Goal: Task Accomplishment & Management: Use online tool/utility

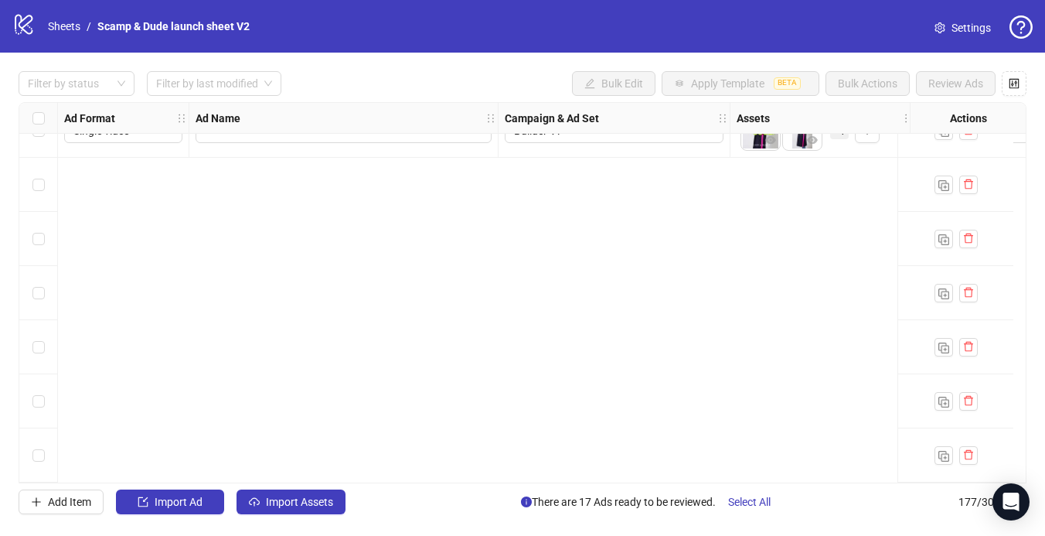
scroll to position [9232, 0]
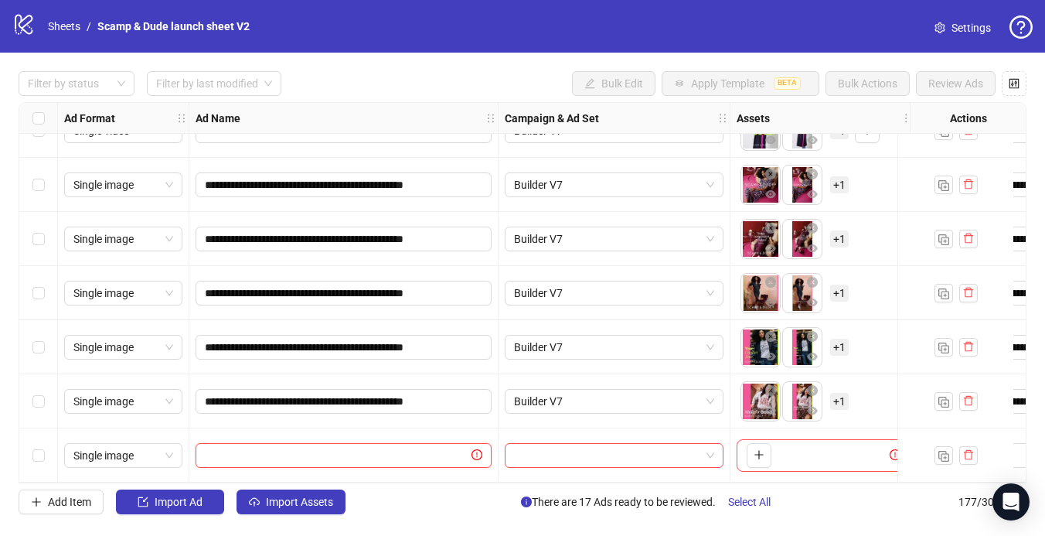
click at [231, 447] on input "text" at bounding box center [337, 455] width 264 height 17
paste input "**********"
type input "**********"
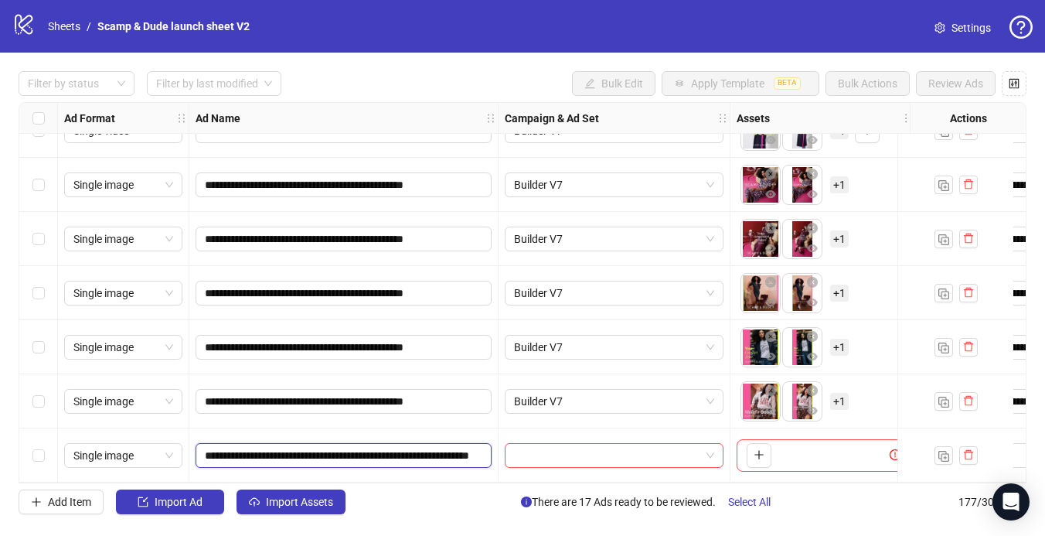
scroll to position [0, 146]
click at [538, 450] on input "search" at bounding box center [607, 455] width 186 height 23
click at [753, 449] on icon "plus" at bounding box center [758, 454] width 11 height 11
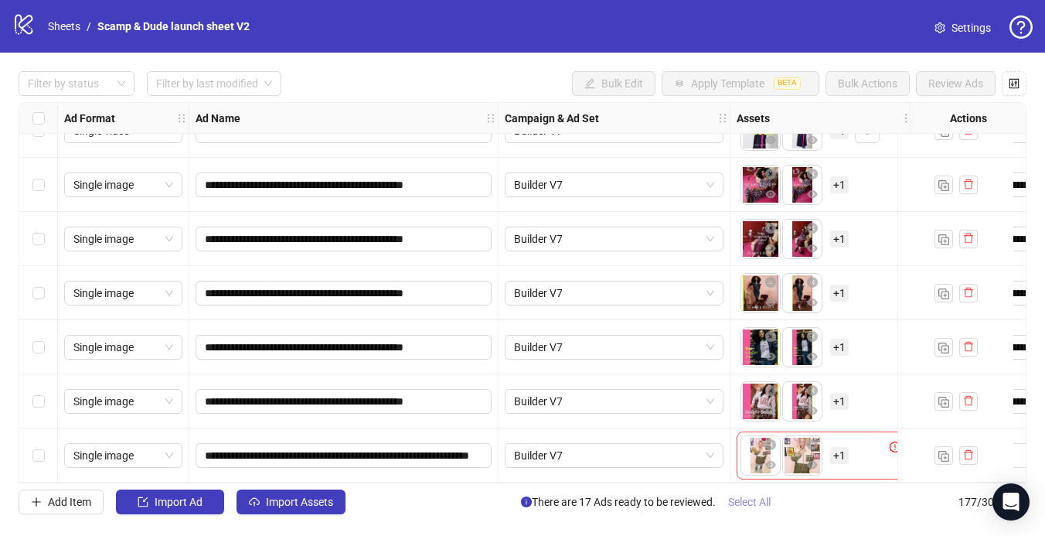
click at [757, 498] on span "Select All" at bounding box center [749, 501] width 43 height 12
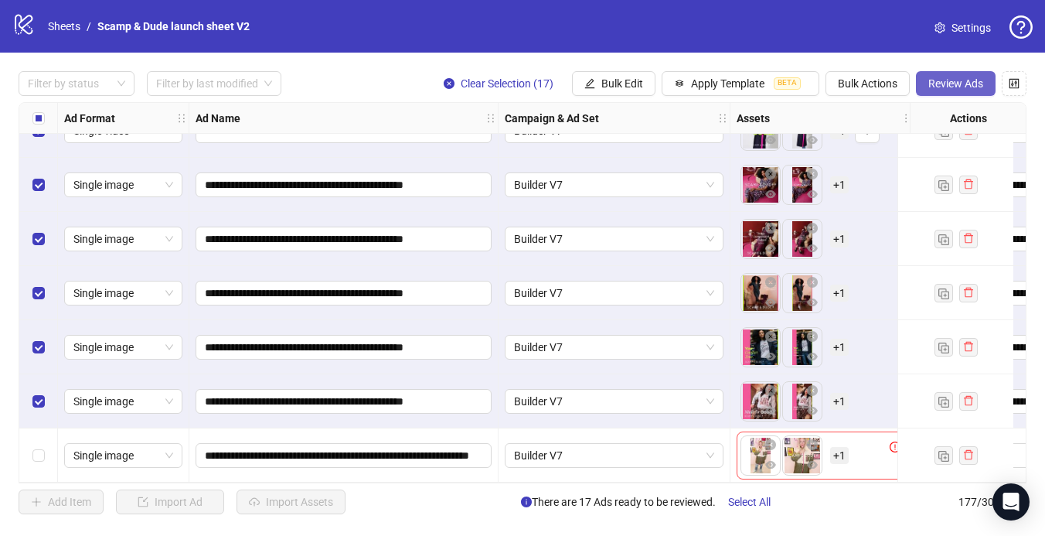
click at [946, 93] on button "Review Ads" at bounding box center [956, 83] width 80 height 25
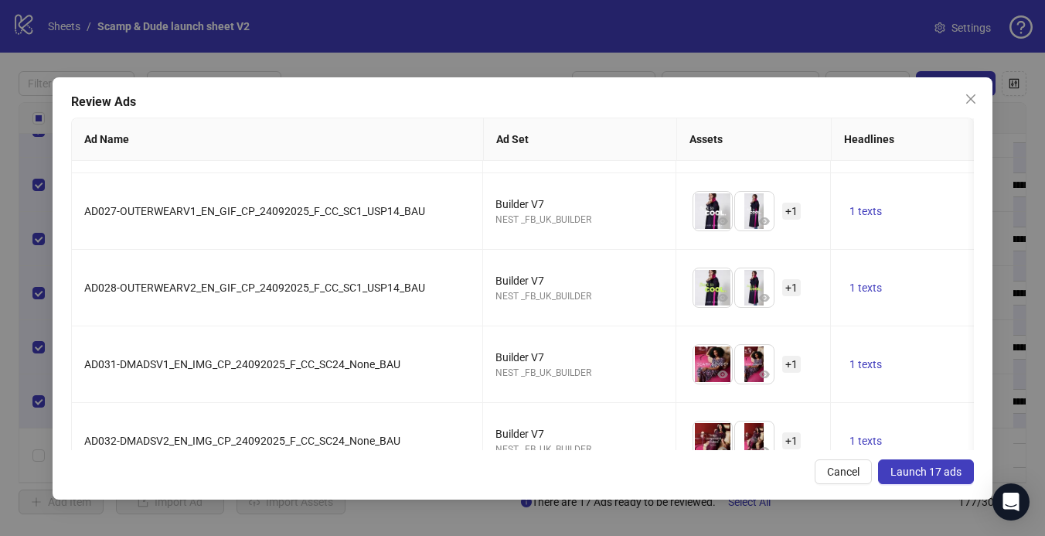
scroll to position [1012, 0]
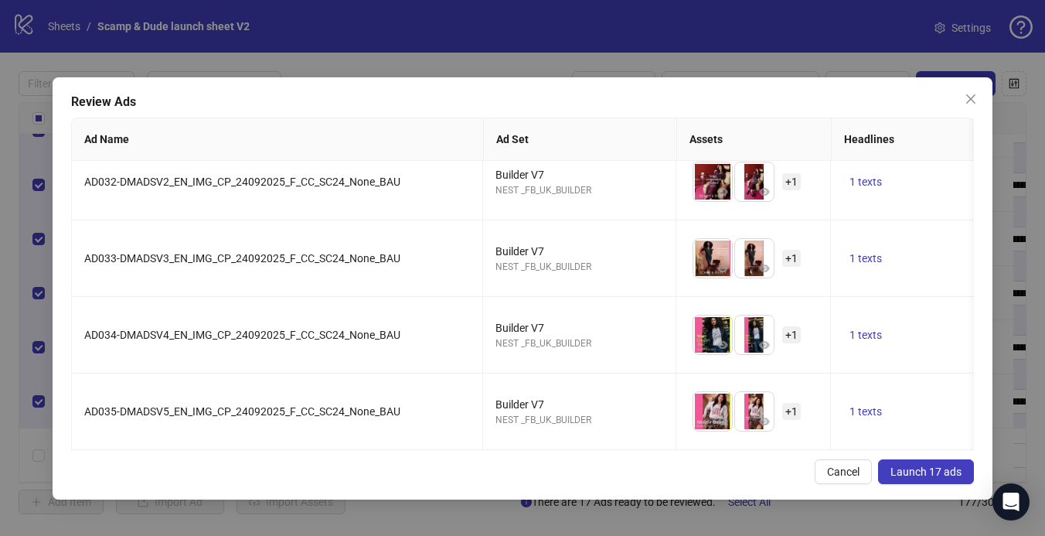
click at [918, 472] on span "Launch 17 ads" at bounding box center [925, 471] width 71 height 12
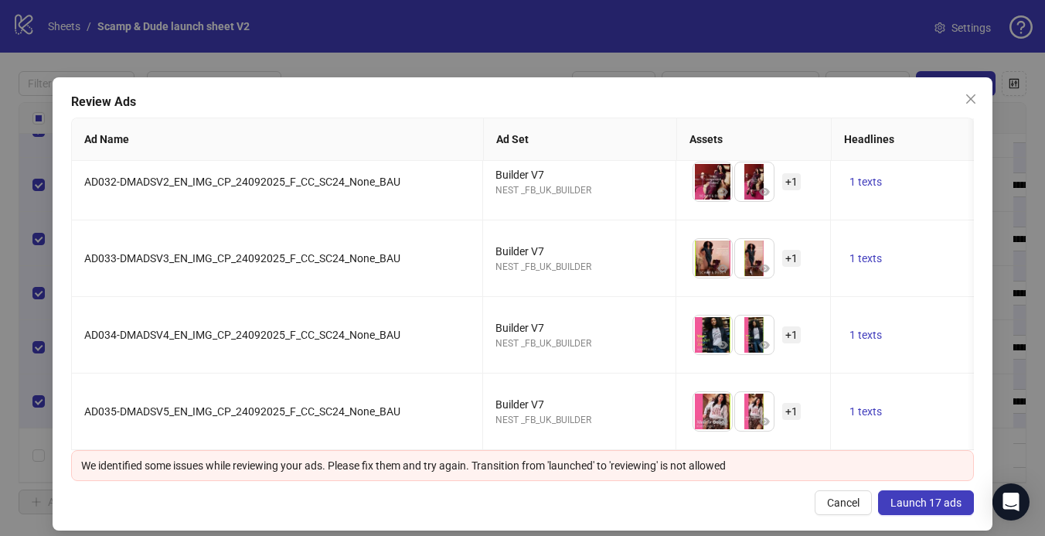
click at [916, 497] on span "Launch 17 ads" at bounding box center [925, 502] width 71 height 12
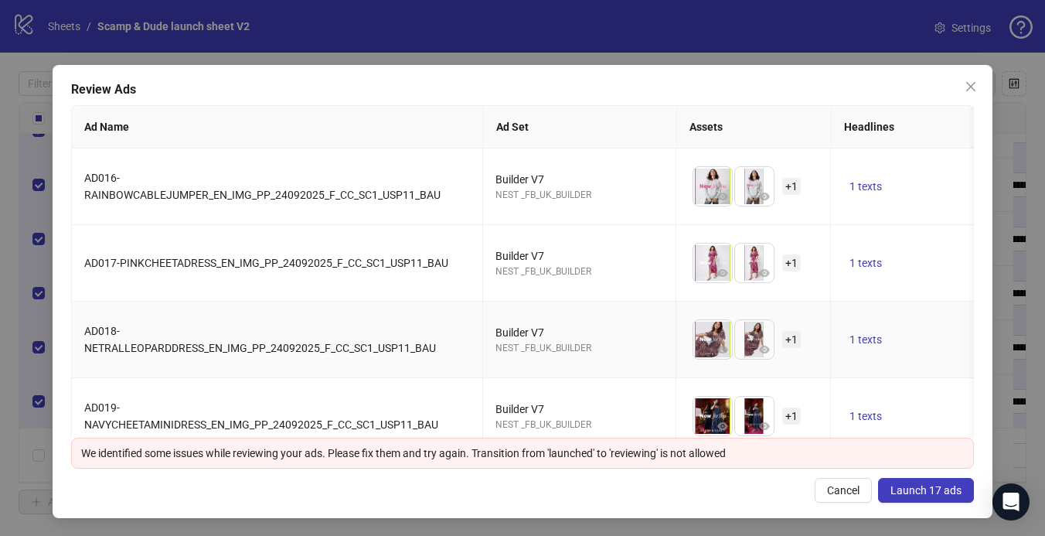
scroll to position [0, 0]
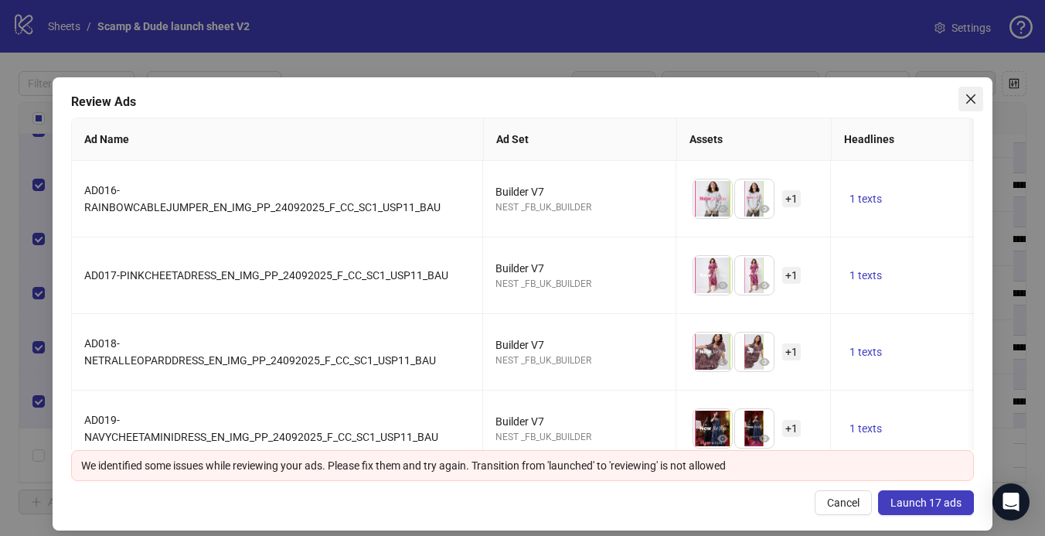
click at [974, 102] on icon "close" at bounding box center [970, 98] width 9 height 9
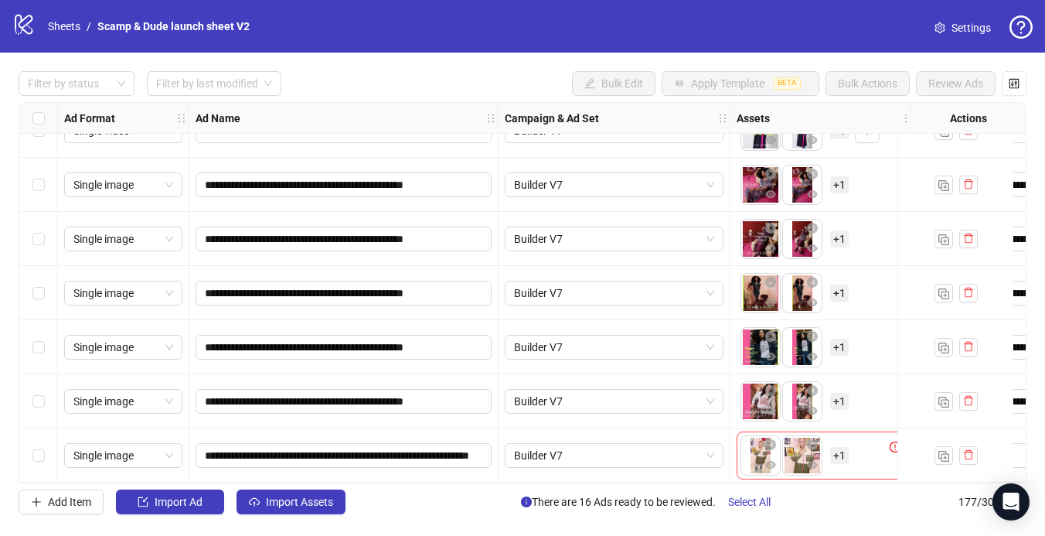
click at [30, 447] on div "Select row 177" at bounding box center [38, 455] width 39 height 54
click at [964, 452] on icon "delete" at bounding box center [968, 454] width 11 height 11
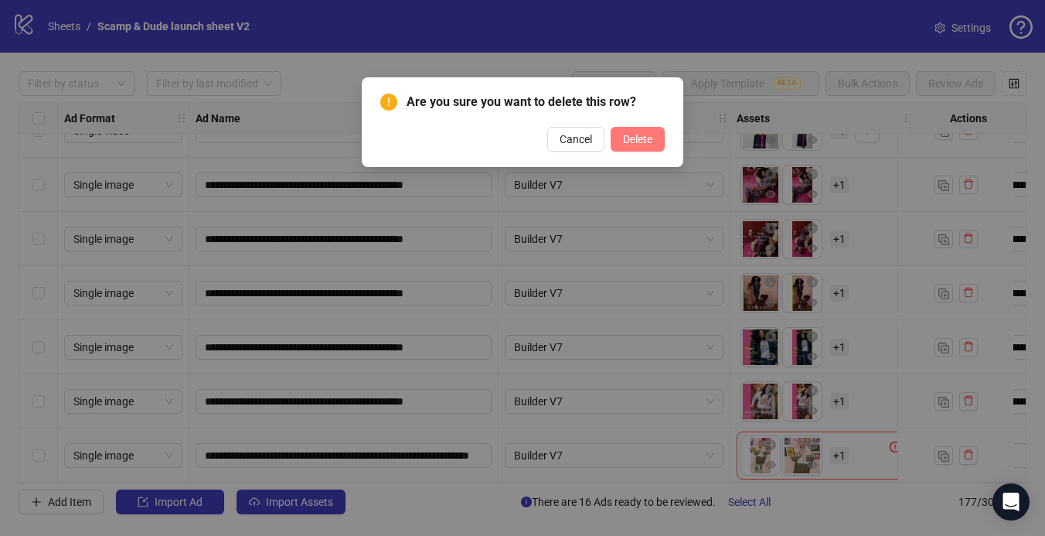
click at [641, 138] on span "Delete" at bounding box center [637, 139] width 29 height 12
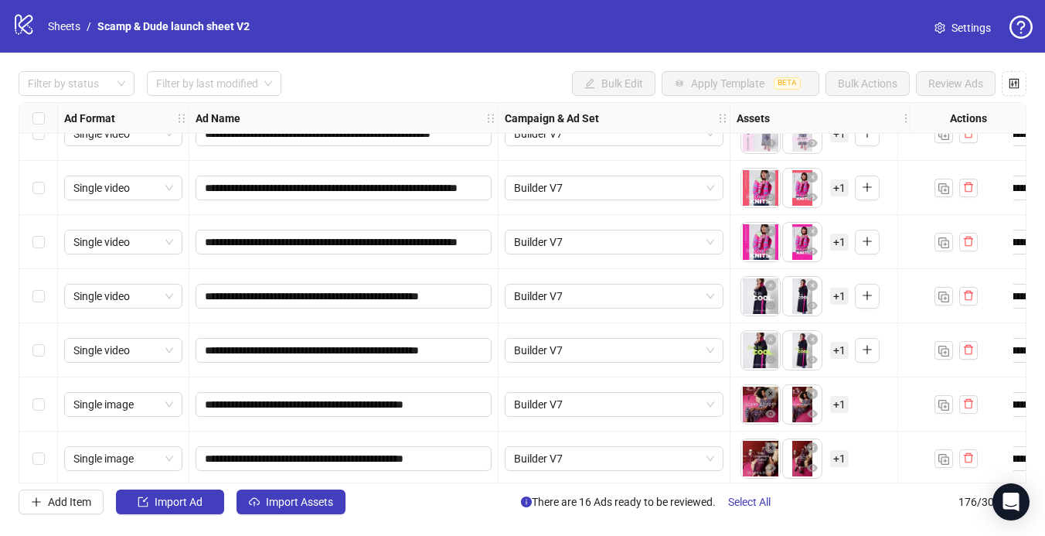
scroll to position [9019, 0]
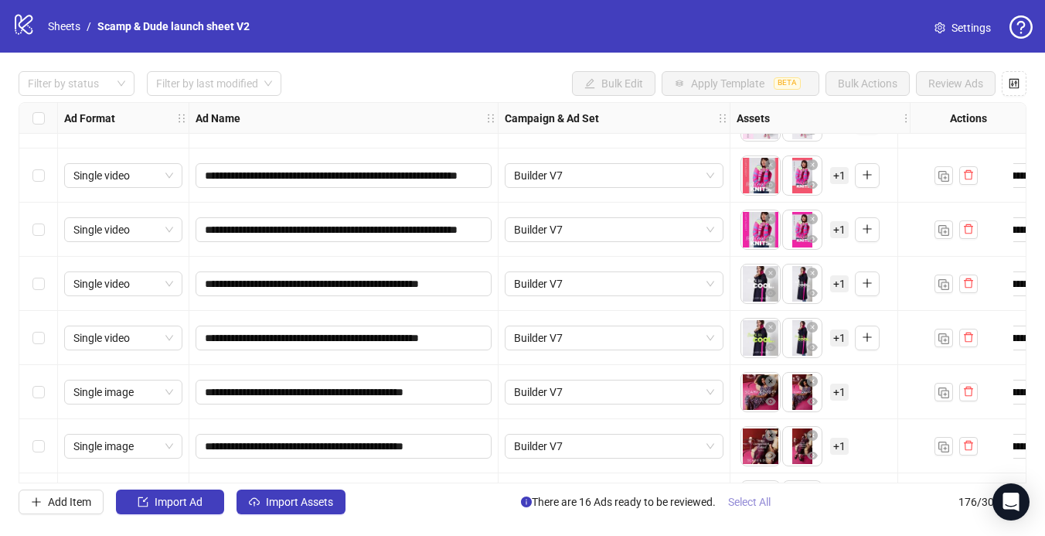
click at [752, 505] on span "Select All" at bounding box center [749, 501] width 43 height 12
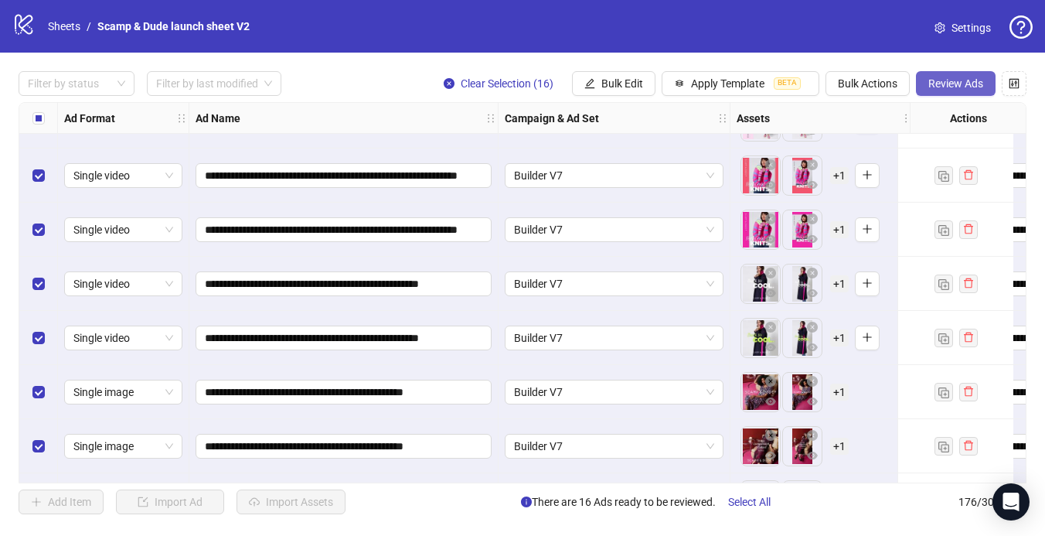
click at [958, 87] on span "Review Ads" at bounding box center [955, 83] width 55 height 12
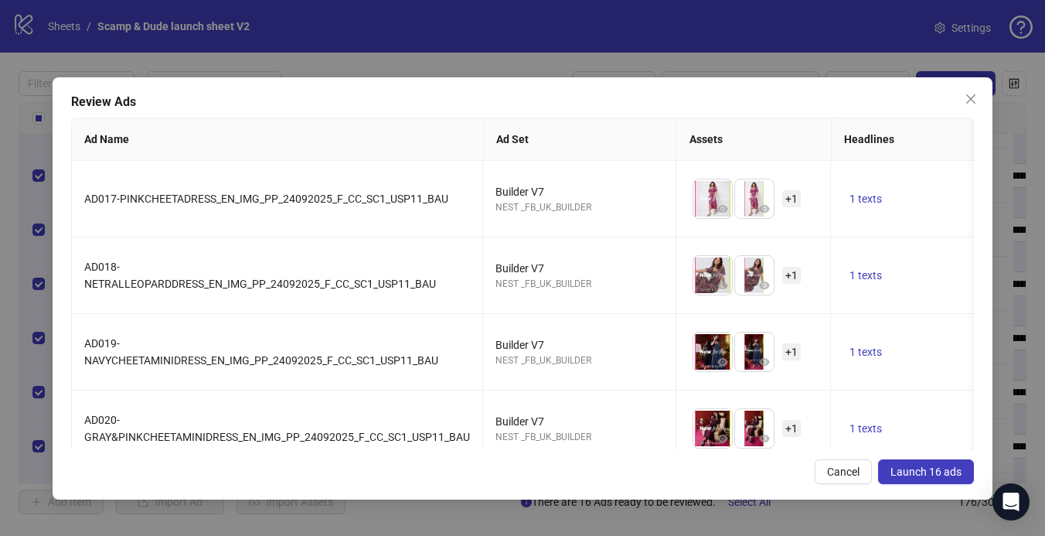
click at [923, 474] on span "Launch 16 ads" at bounding box center [925, 471] width 71 height 12
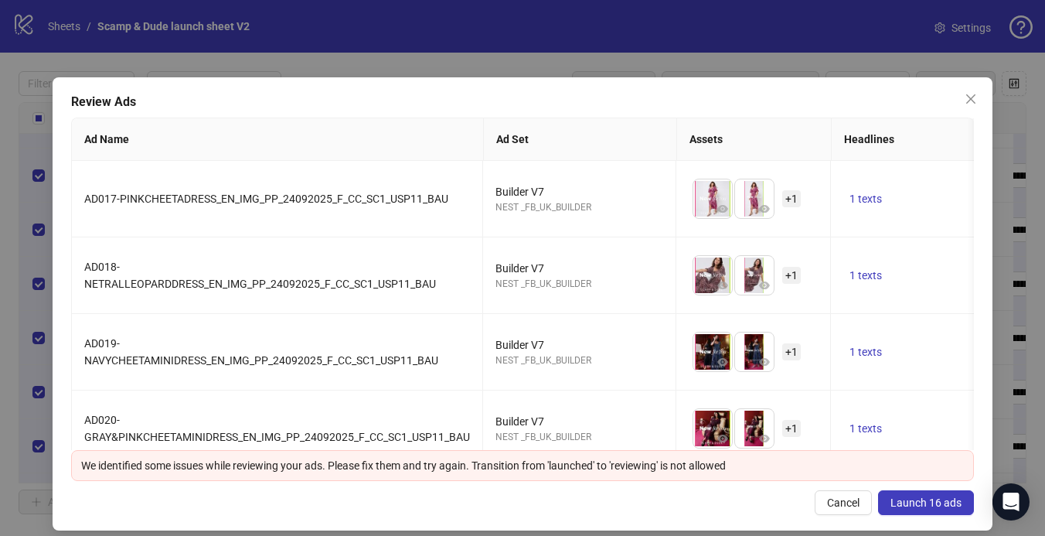
click at [617, 464] on div "We identified some issues while reviewing your ads. Please fix them and try aga…" at bounding box center [522, 465] width 883 height 17
click at [842, 505] on span "Cancel" at bounding box center [843, 502] width 32 height 12
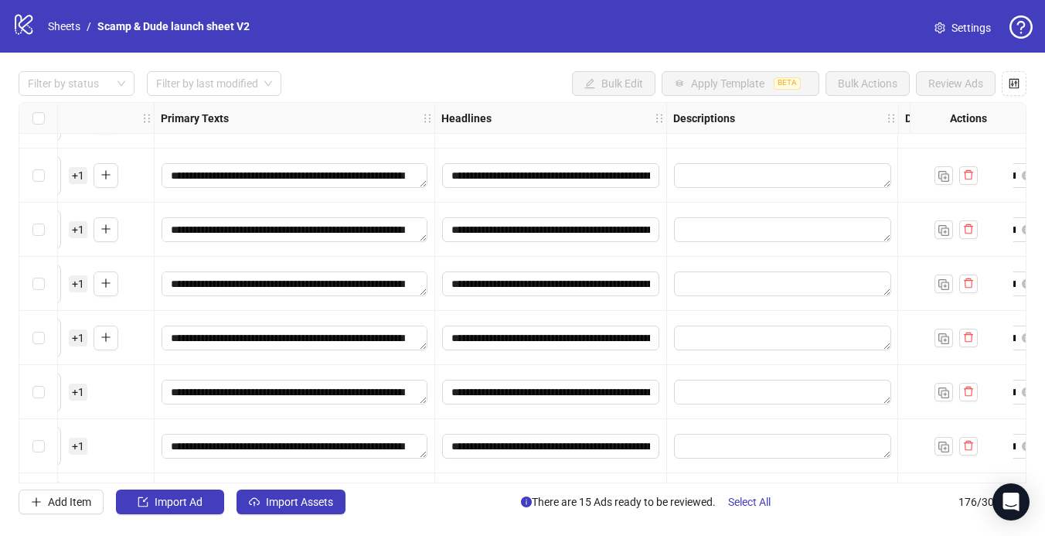
scroll to position [9019, 593]
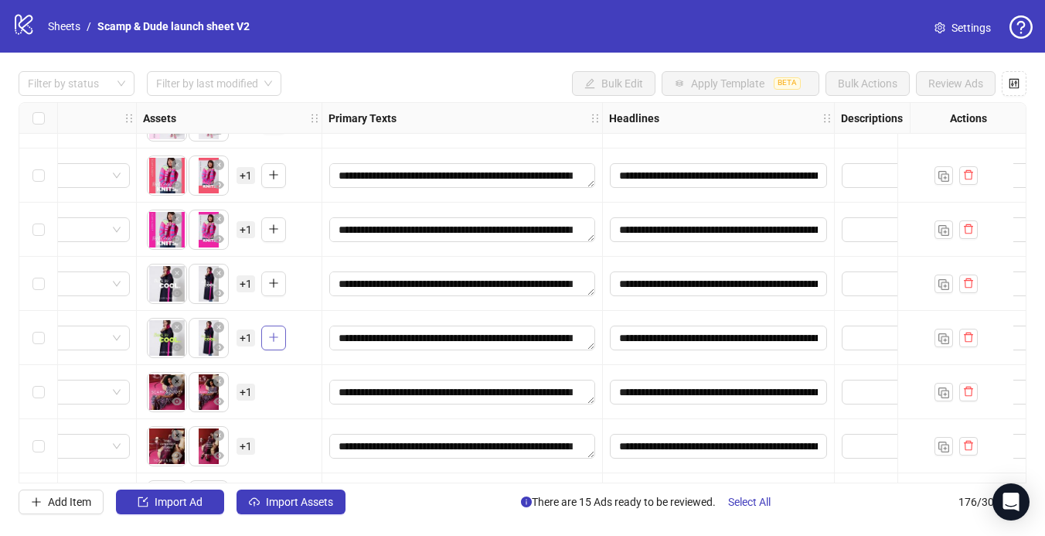
click at [271, 342] on icon "plus" at bounding box center [273, 337] width 11 height 11
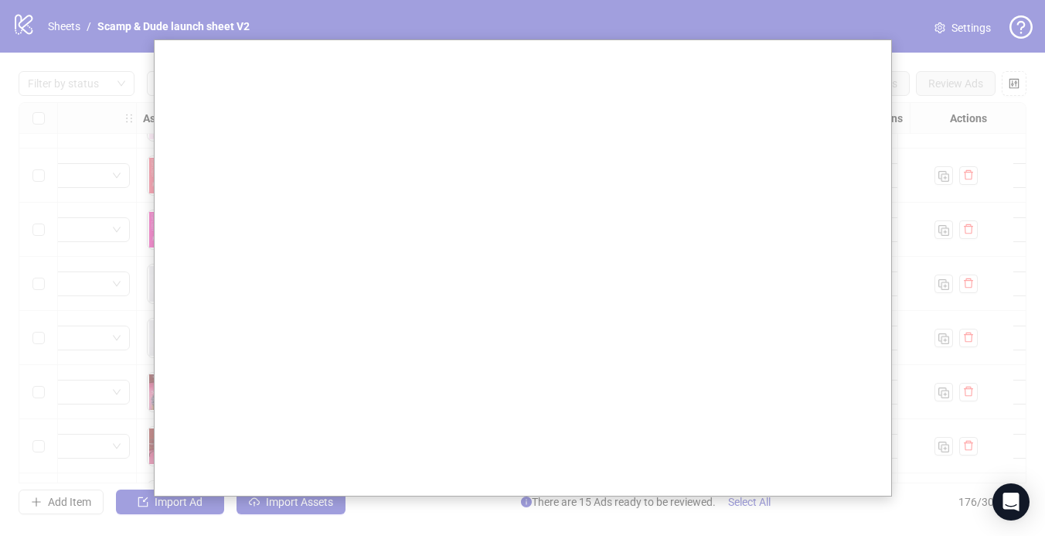
click at [104, 301] on div at bounding box center [522, 268] width 1045 height 536
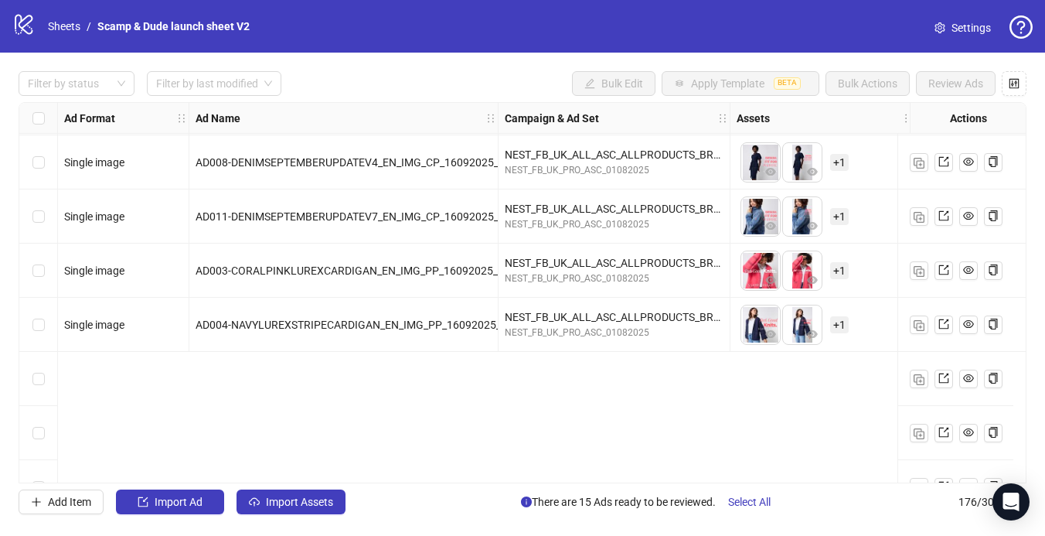
scroll to position [8047, 0]
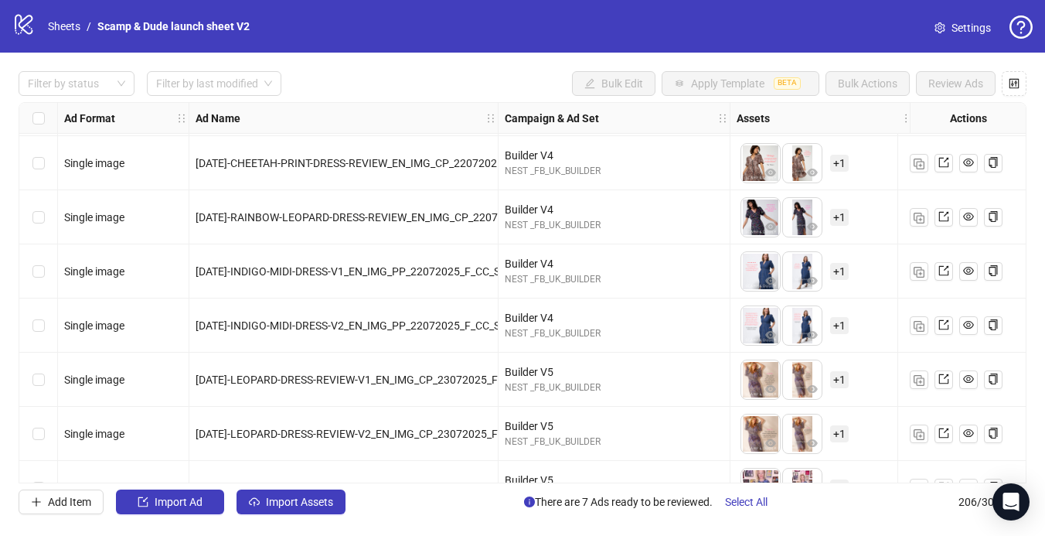
scroll to position [2945, 0]
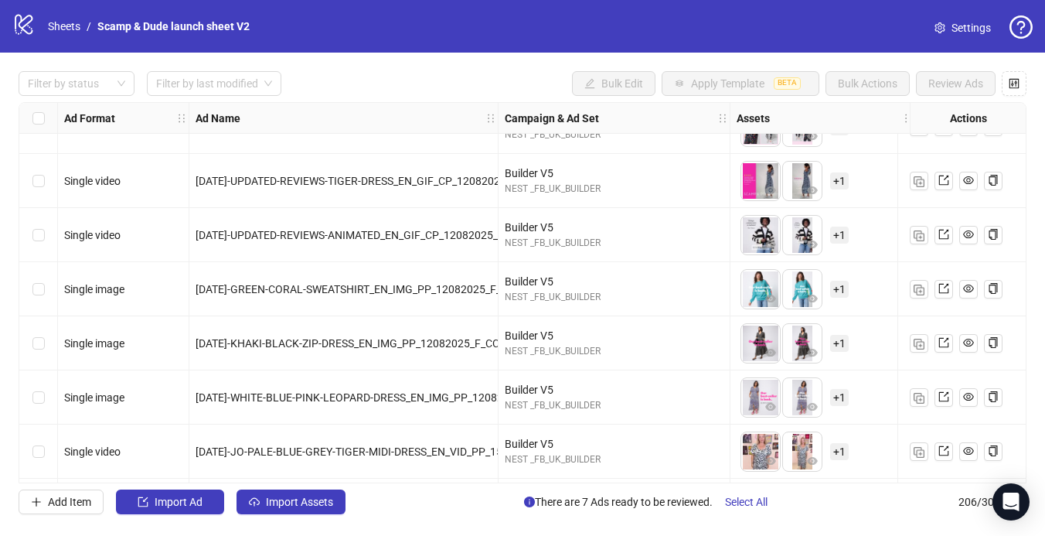
click at [464, 274] on div "AD390-GREEN-CORAL-SWEATSHIRT_EN_IMG_PP_12082025_F_CC_SC1_USP11_NEW-IN" at bounding box center [343, 289] width 309 height 54
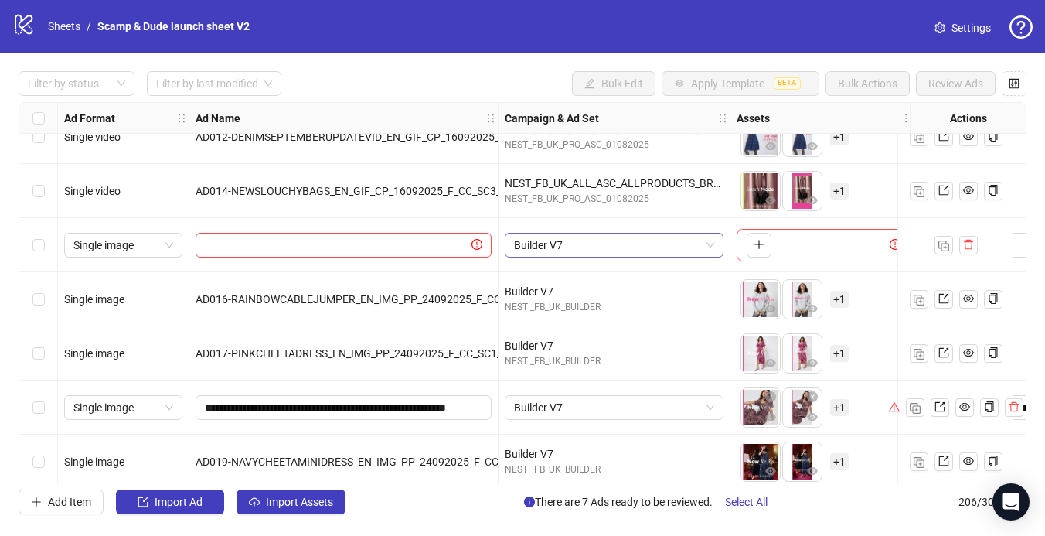
scroll to position [8516, 43]
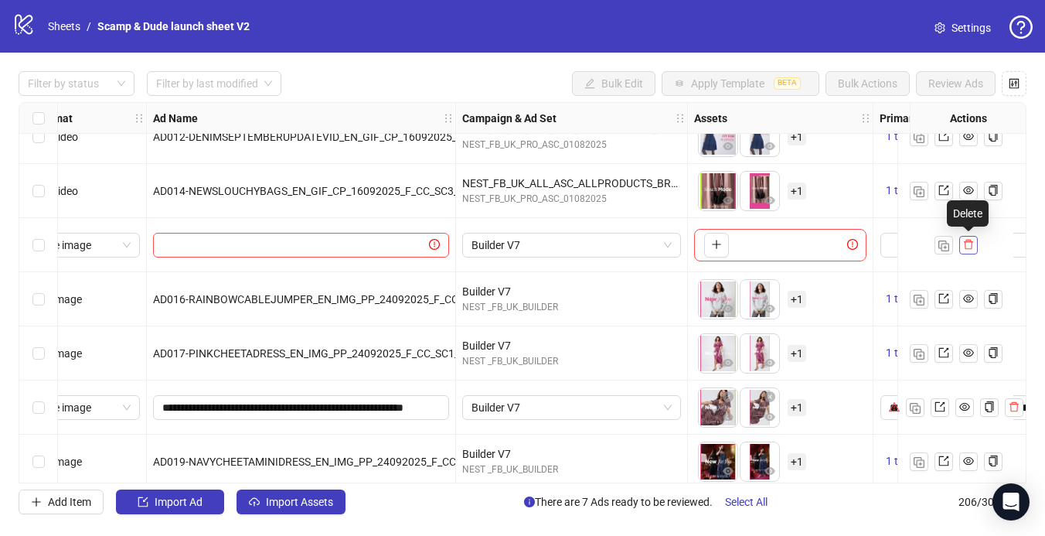
click at [965, 241] on icon "delete" at bounding box center [968, 245] width 9 height 10
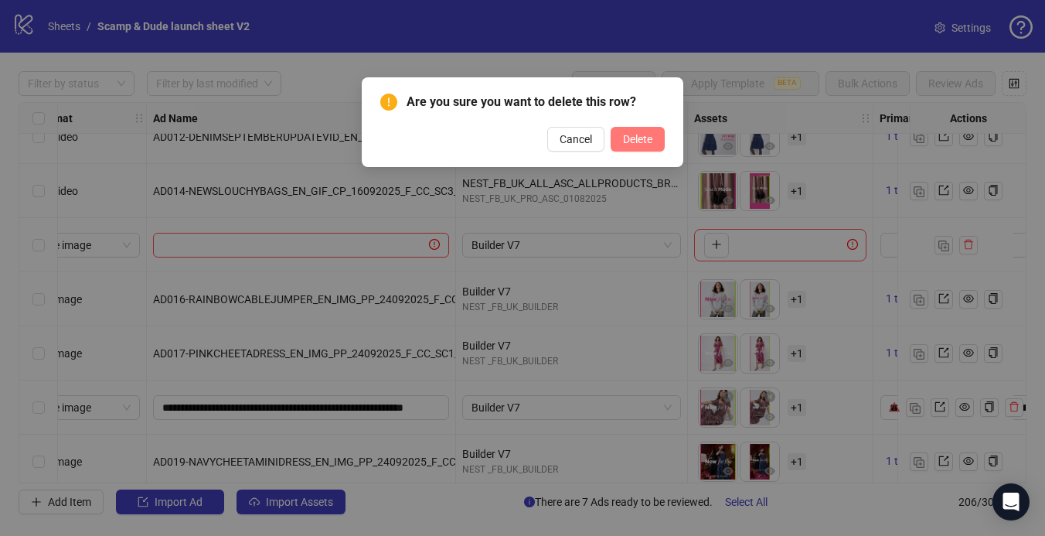
click at [637, 136] on span "Delete" at bounding box center [637, 139] width 29 height 12
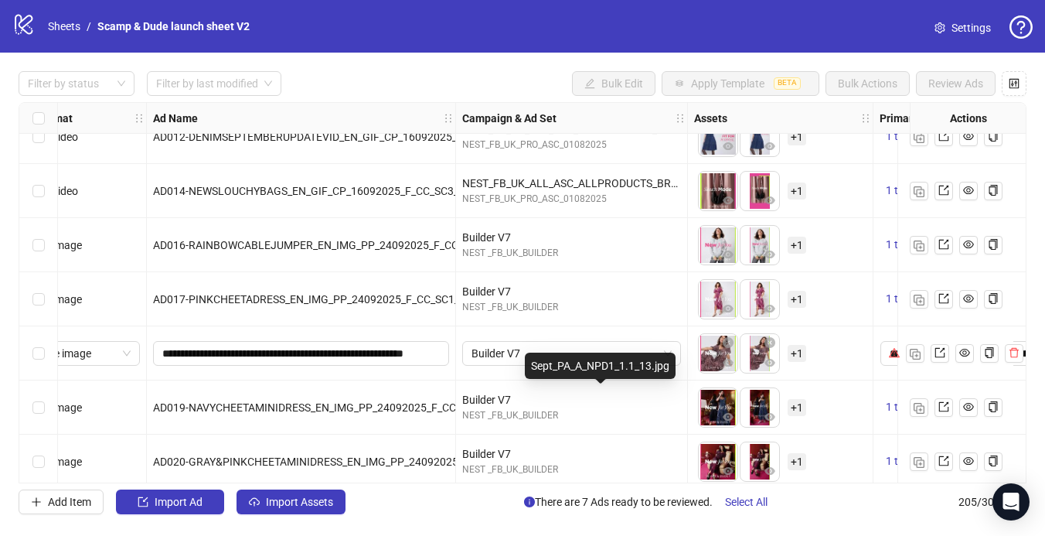
scroll to position [8516, 162]
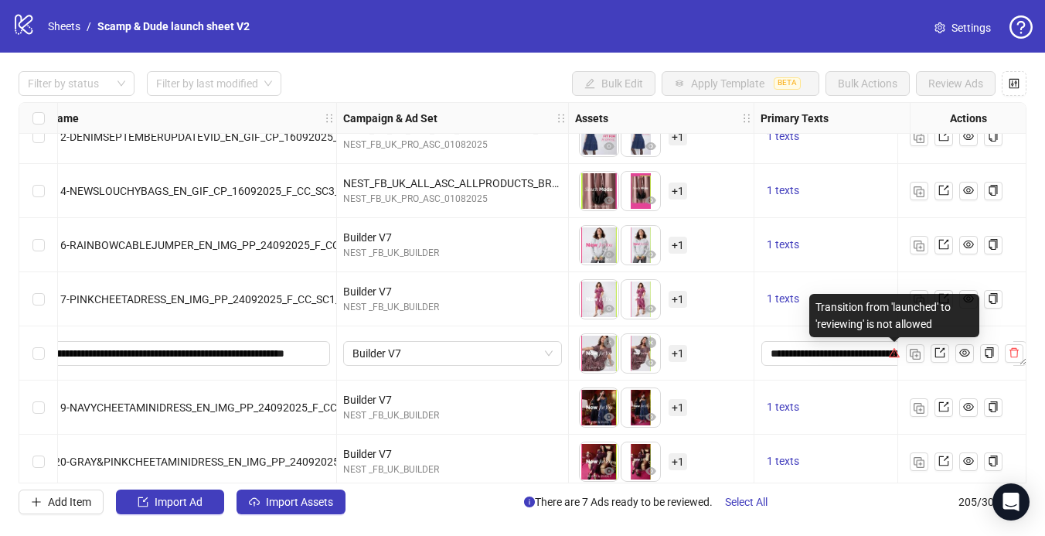
click at [894, 355] on icon "warning" at bounding box center [894, 352] width 11 height 11
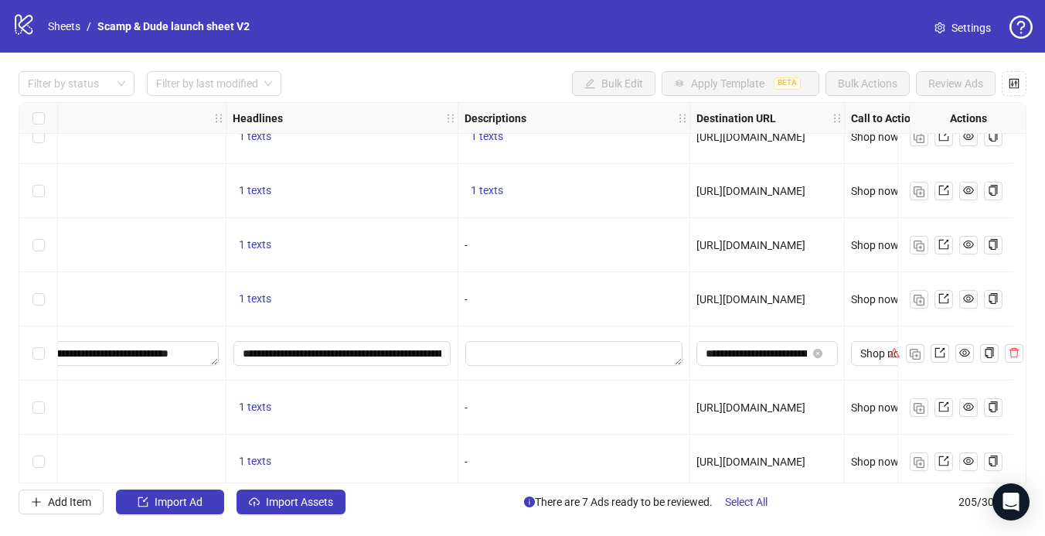
scroll to position [8516, 1041]
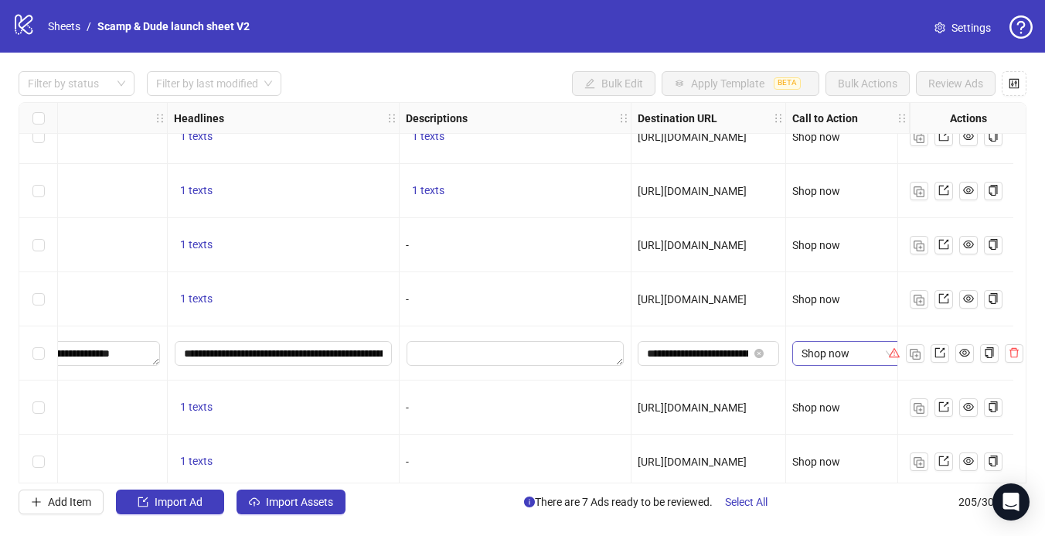
click at [876, 355] on span "Shop now" at bounding box center [847, 353] width 92 height 23
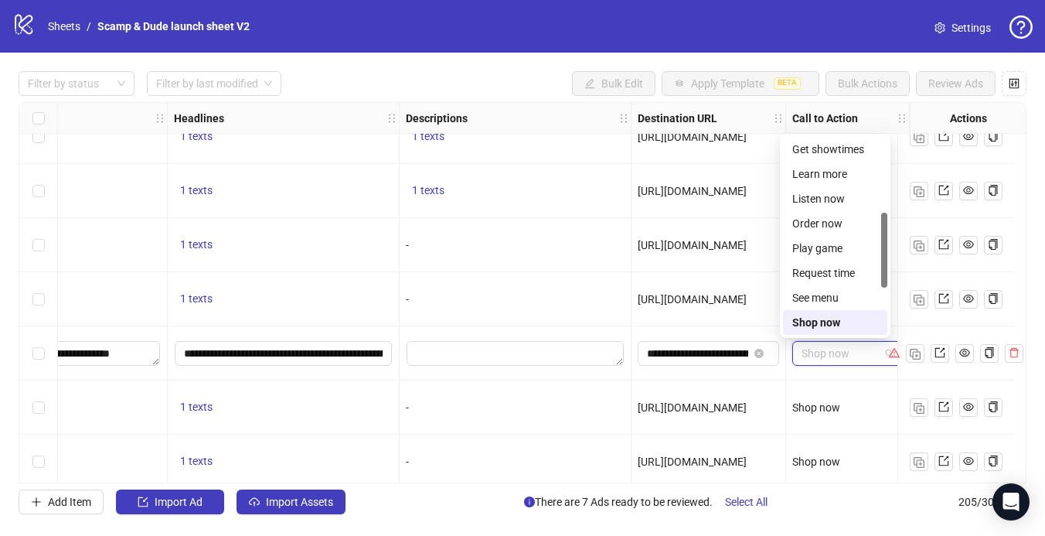
click at [869, 355] on span "Shop now" at bounding box center [847, 353] width 92 height 23
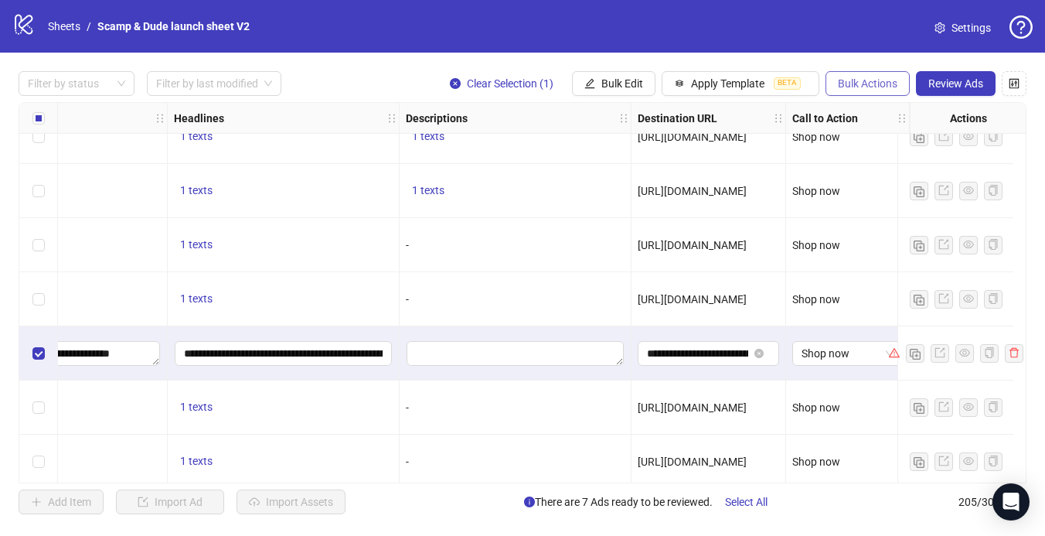
click at [858, 81] on span "Bulk Actions" at bounding box center [868, 83] width 60 height 12
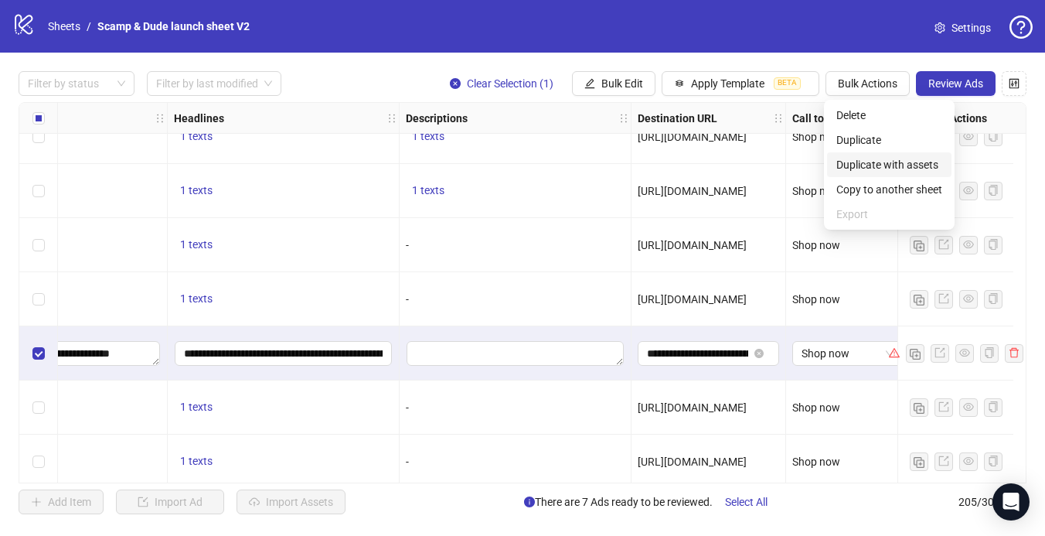
click at [877, 166] on span "Duplicate with assets" at bounding box center [889, 164] width 106 height 17
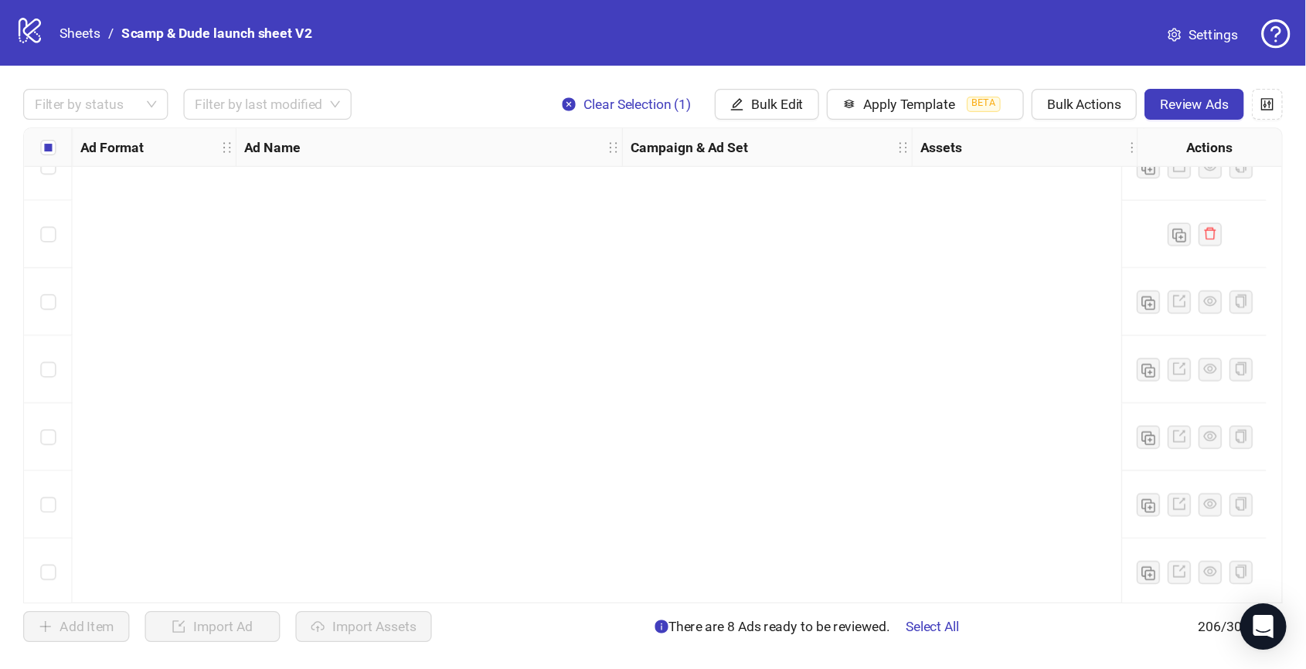
scroll to position [10801, 0]
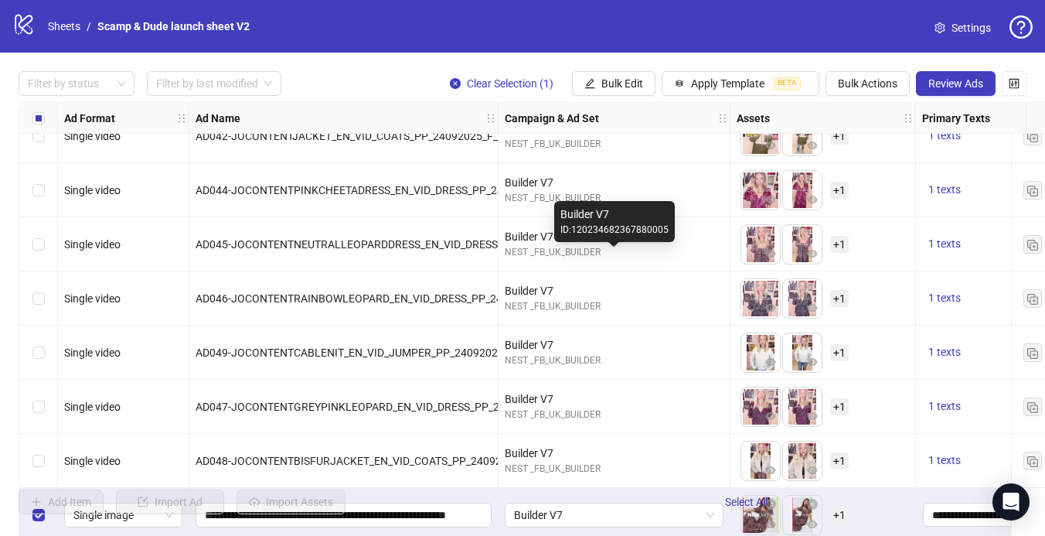
click at [726, 408] on div "Ad Format Ad Name Campaign & Ad Set Assets Primary Texts Headlines Descriptions…" at bounding box center [581, 322] width 1124 height 440
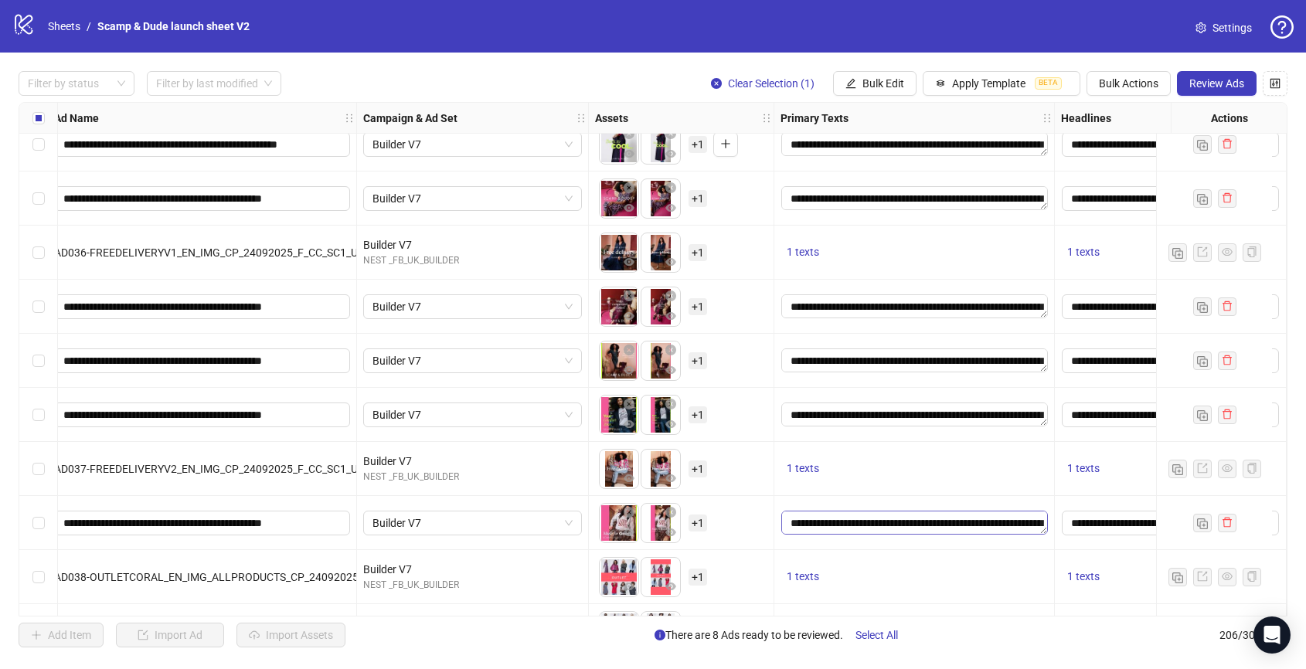
scroll to position [9266, 0]
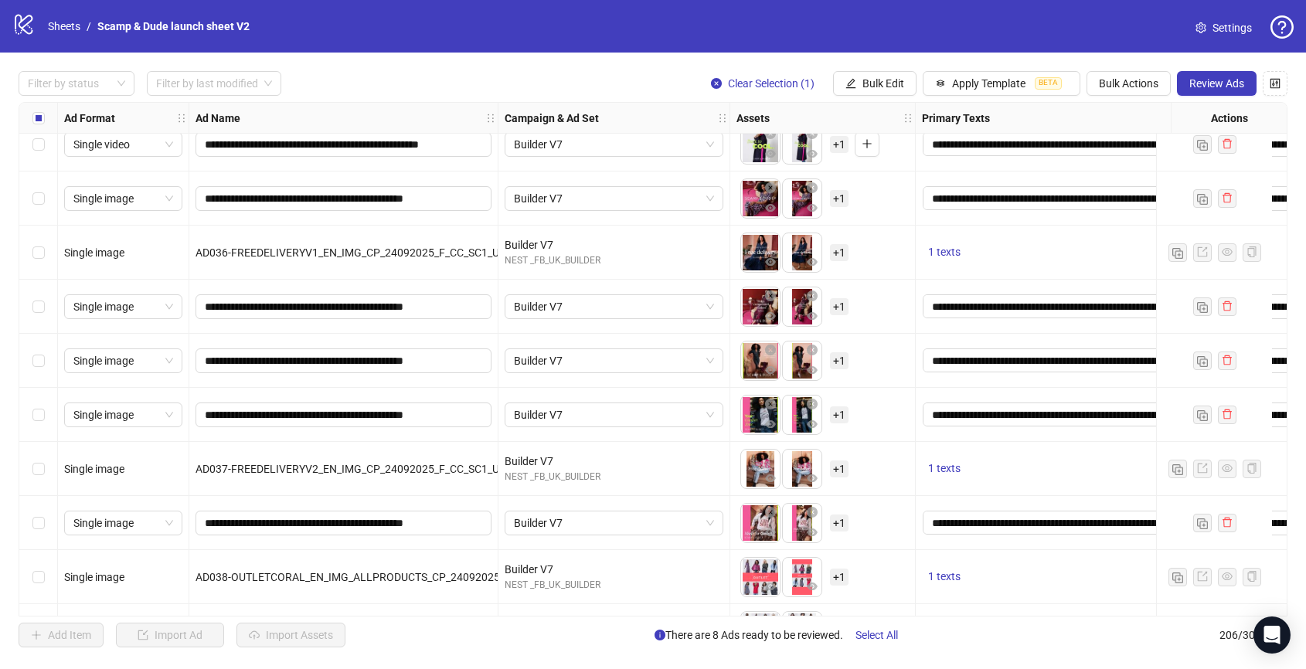
click at [28, 525] on div "Select row 179" at bounding box center [38, 523] width 39 height 54
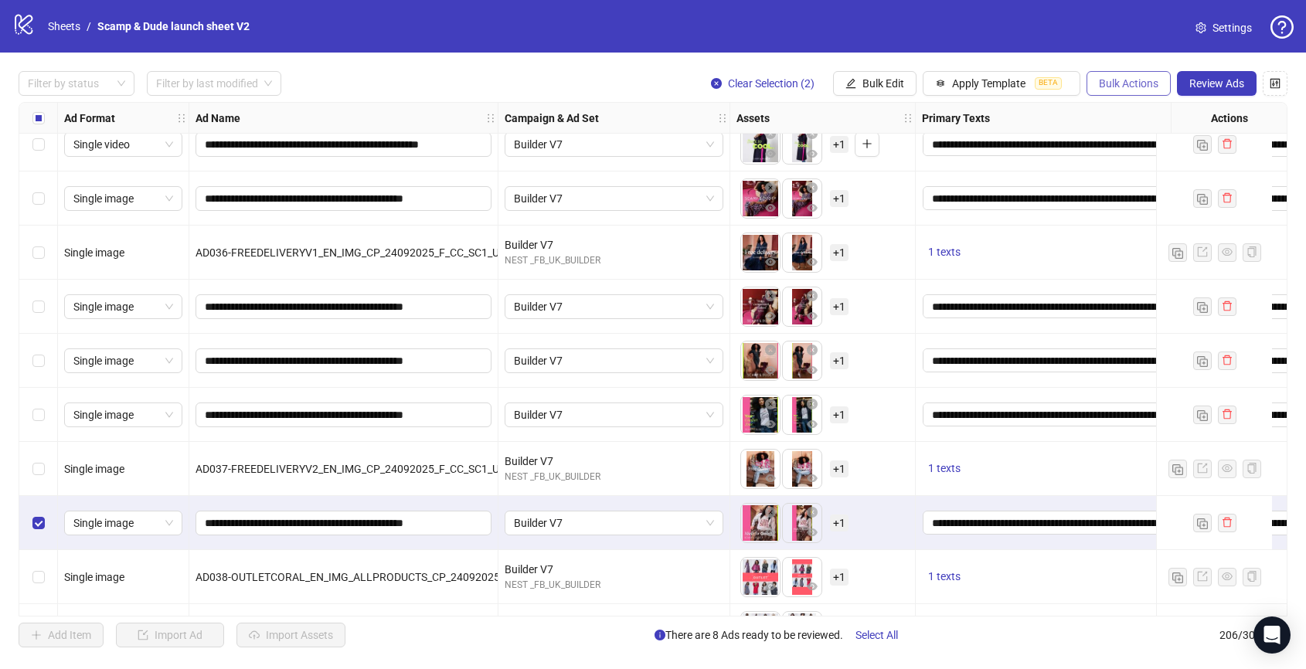
click at [1044, 74] on button "Bulk Actions" at bounding box center [1128, 83] width 84 height 25
click at [1044, 165] on span "Duplicate with assets" at bounding box center [1152, 163] width 106 height 17
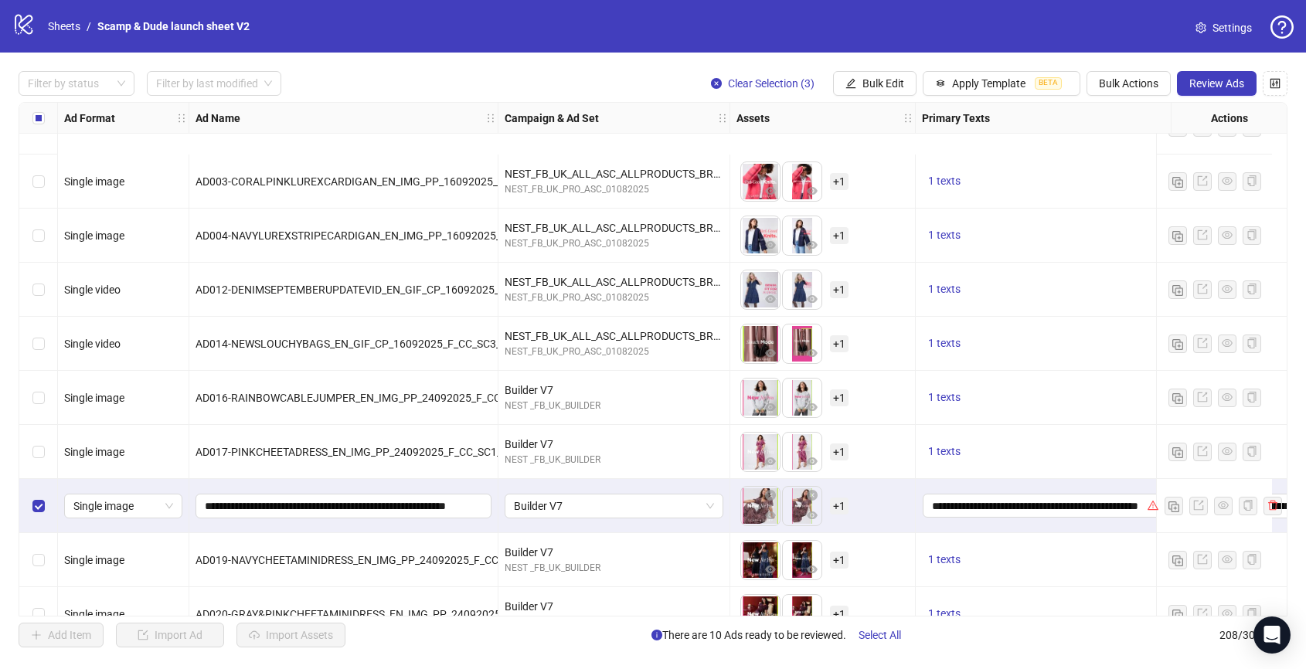
scroll to position [8532, 0]
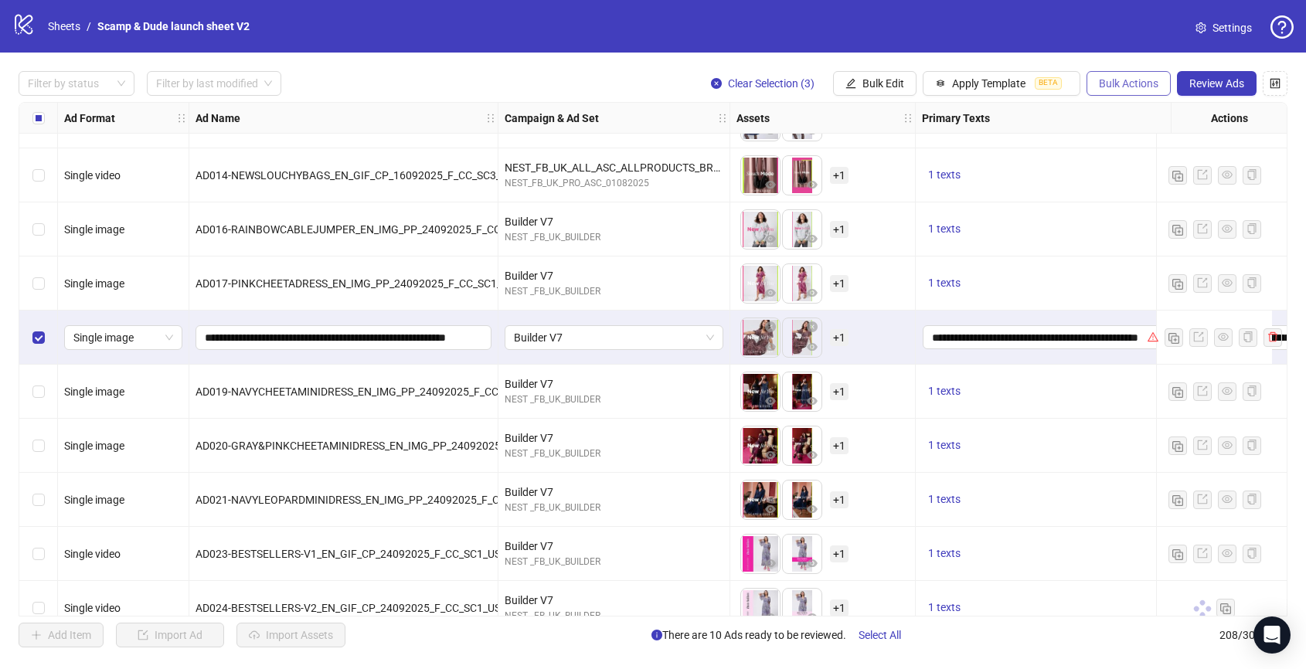
click at [1044, 91] on button "Bulk Actions" at bounding box center [1128, 83] width 84 height 25
click at [1044, 168] on span "Duplicate with assets" at bounding box center [1152, 163] width 106 height 17
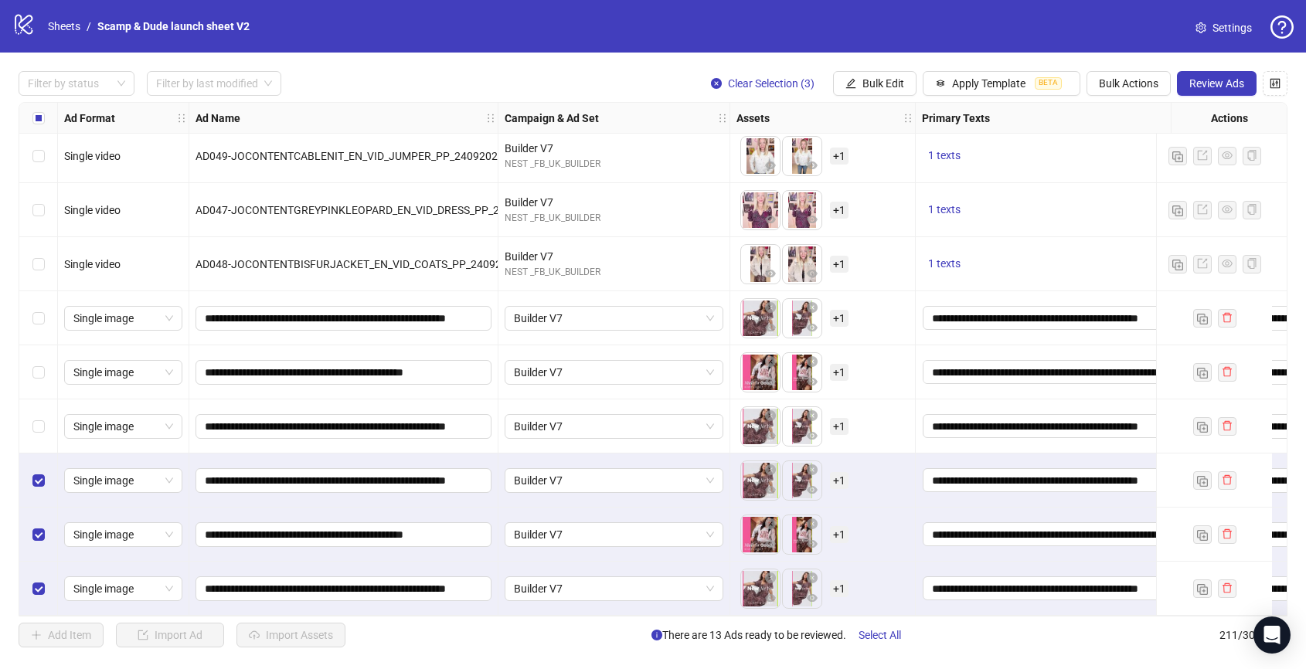
scroll to position [10936, 0]
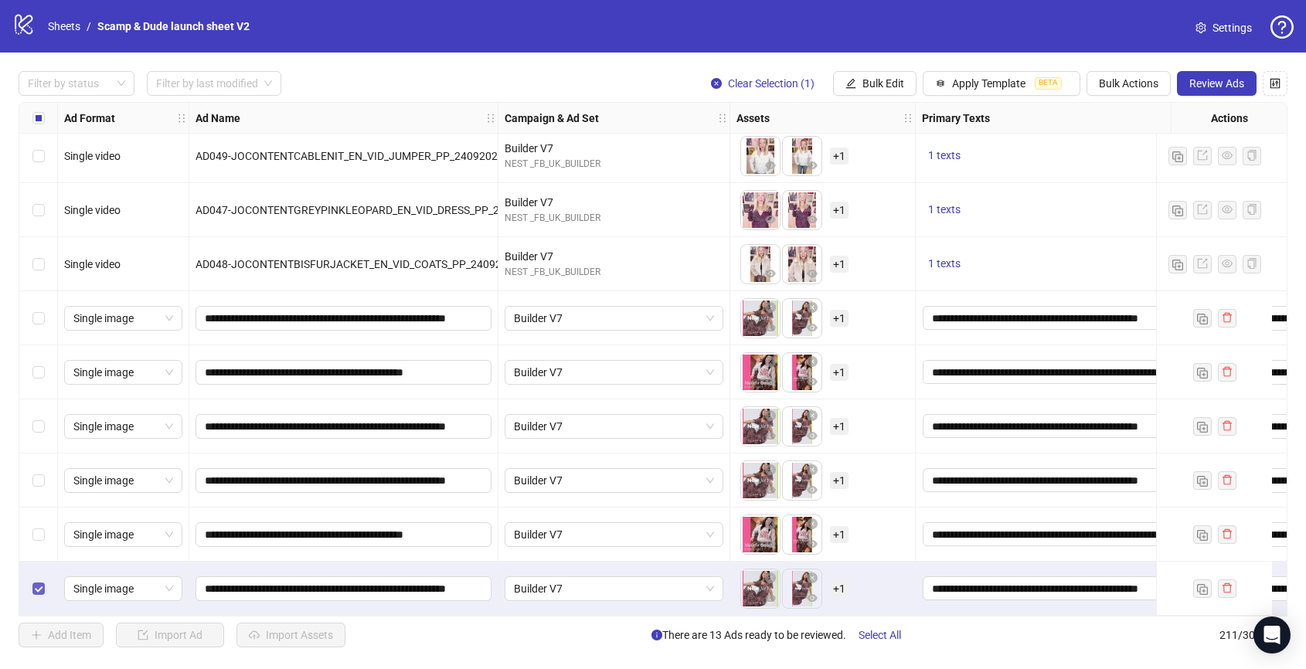
click at [37, 535] on label "Select row 211" at bounding box center [38, 588] width 12 height 17
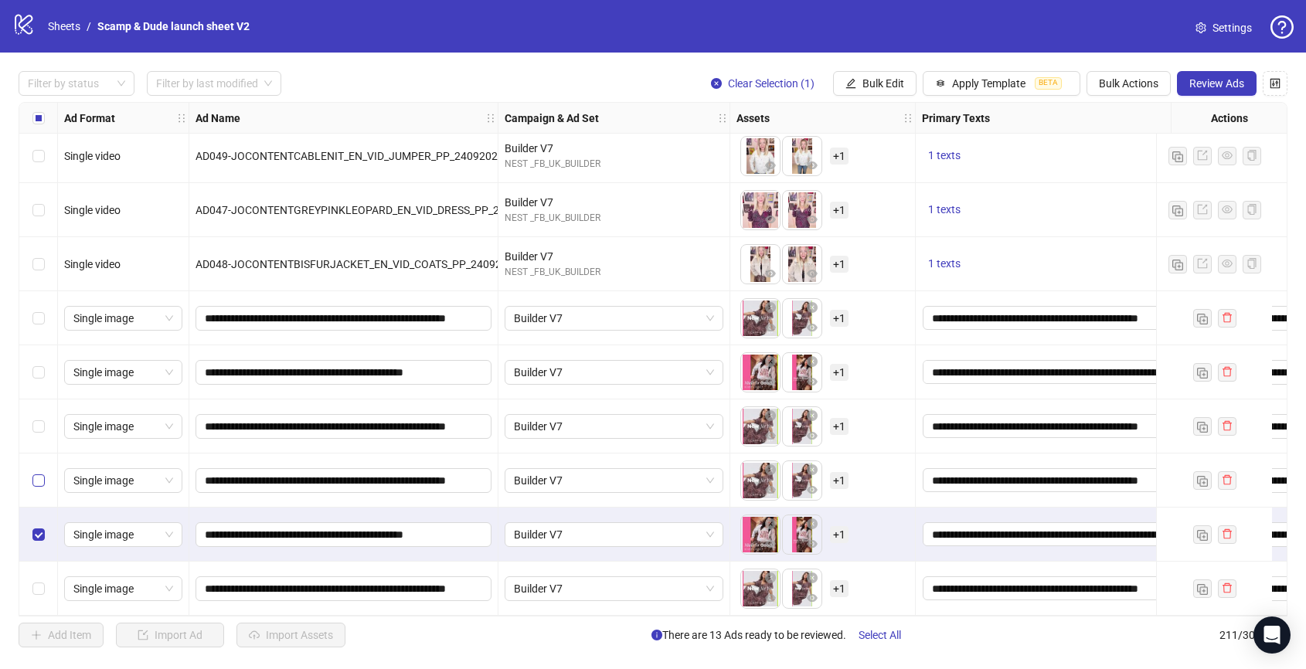
click at [38, 472] on label "Select row 209" at bounding box center [38, 480] width 12 height 17
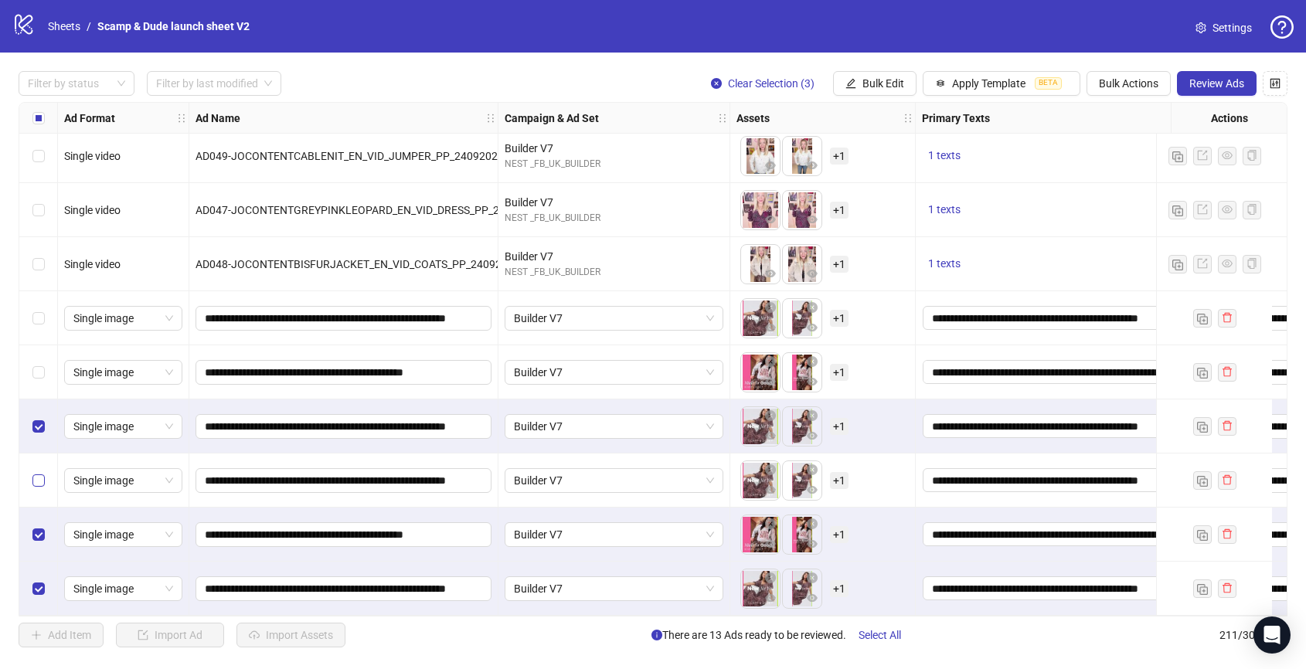
click at [39, 472] on label "Select row 209" at bounding box center [38, 480] width 12 height 17
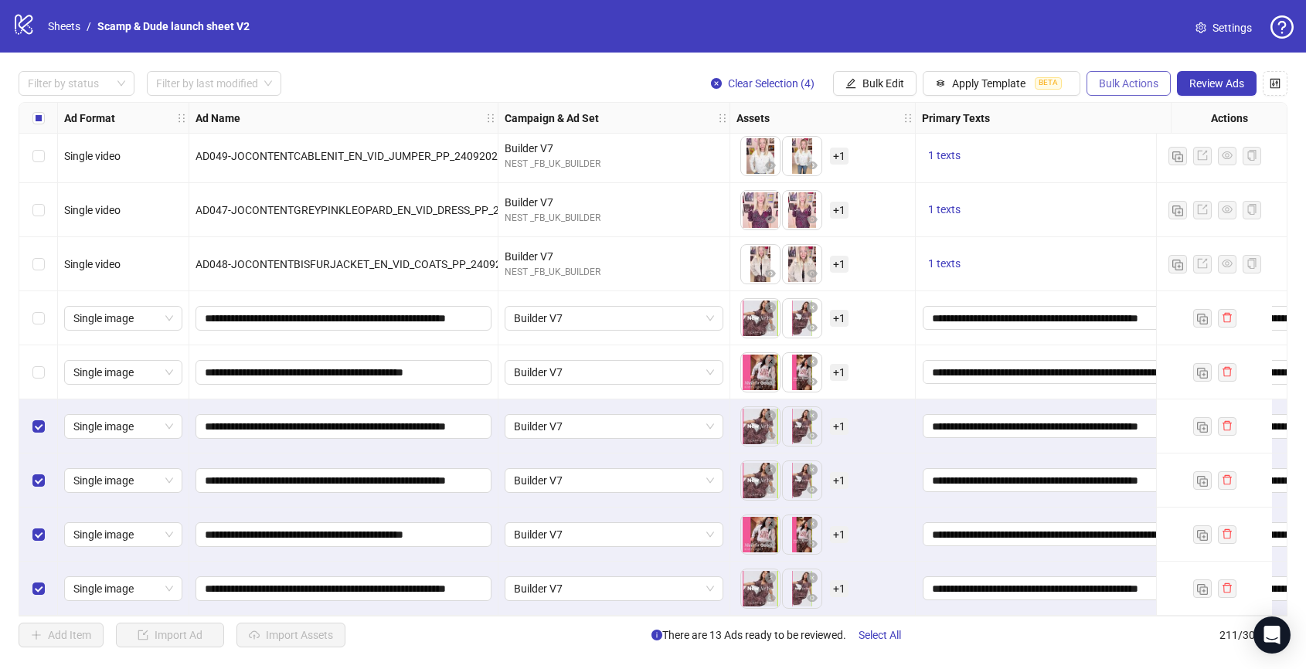
click at [1044, 86] on span "Bulk Actions" at bounding box center [1129, 83] width 60 height 12
click at [1044, 119] on span "Delete" at bounding box center [1152, 114] width 106 height 17
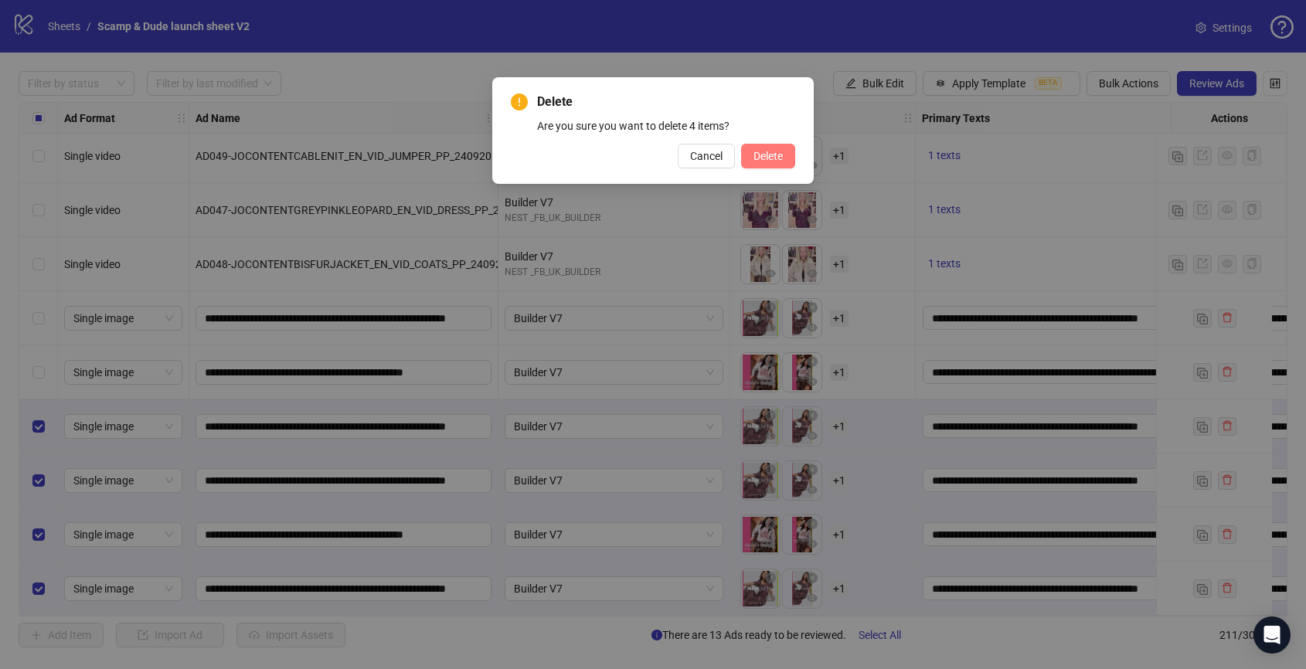
click at [762, 162] on span "Delete" at bounding box center [767, 156] width 29 height 12
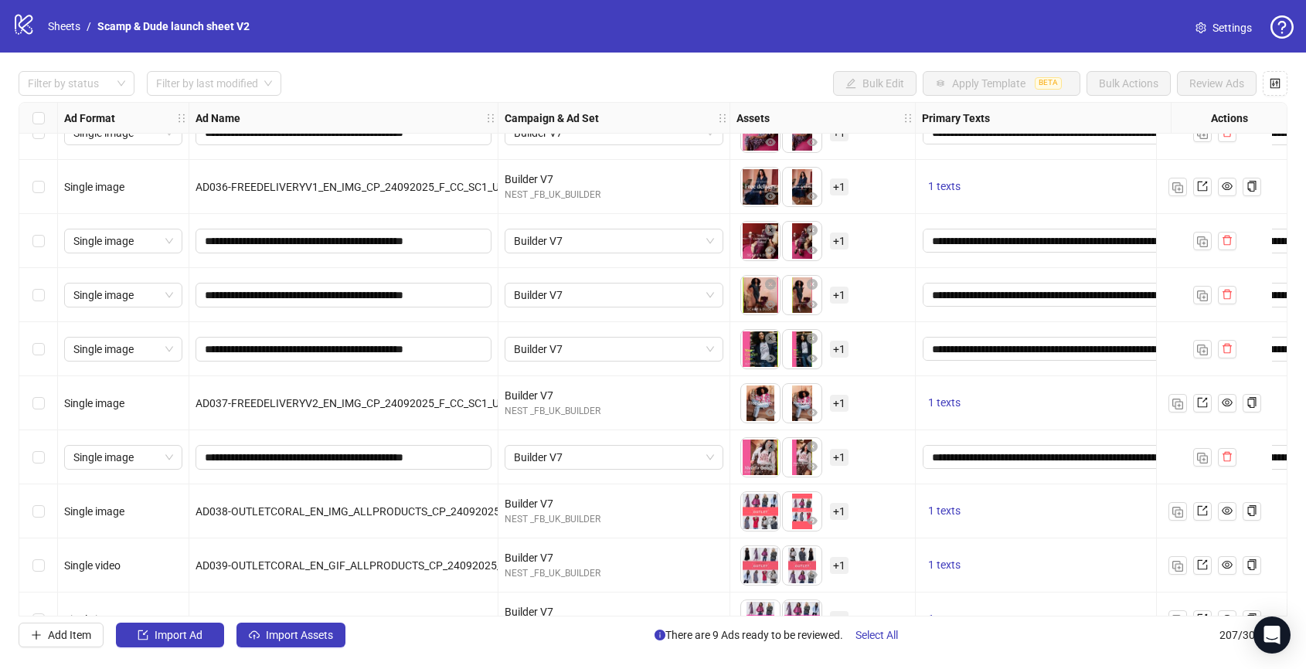
scroll to position [9288, 0]
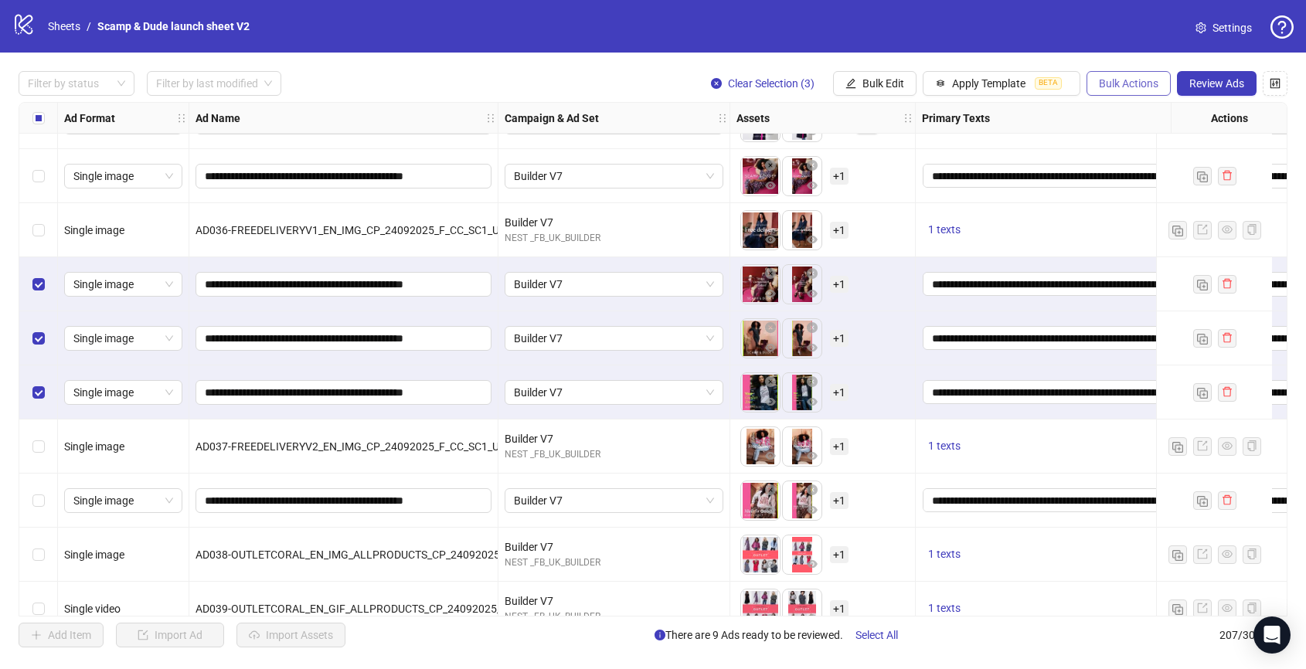
click at [1044, 87] on span "Bulk Actions" at bounding box center [1129, 83] width 60 height 12
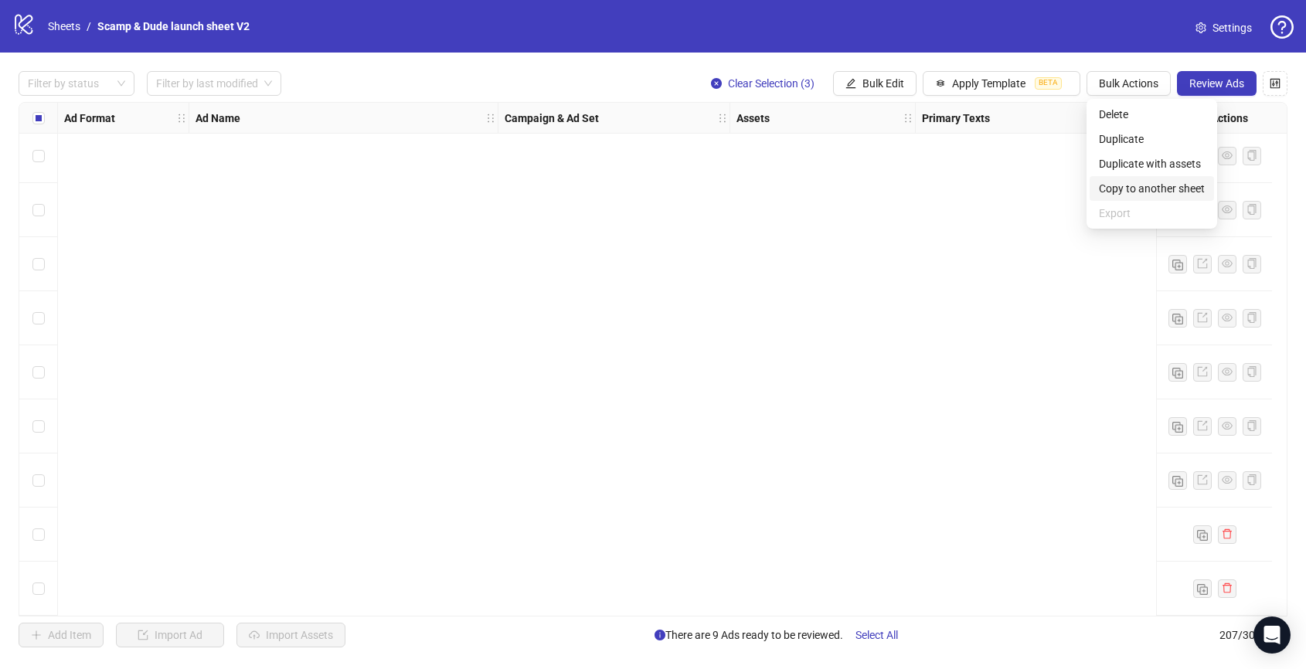
scroll to position [9315, 0]
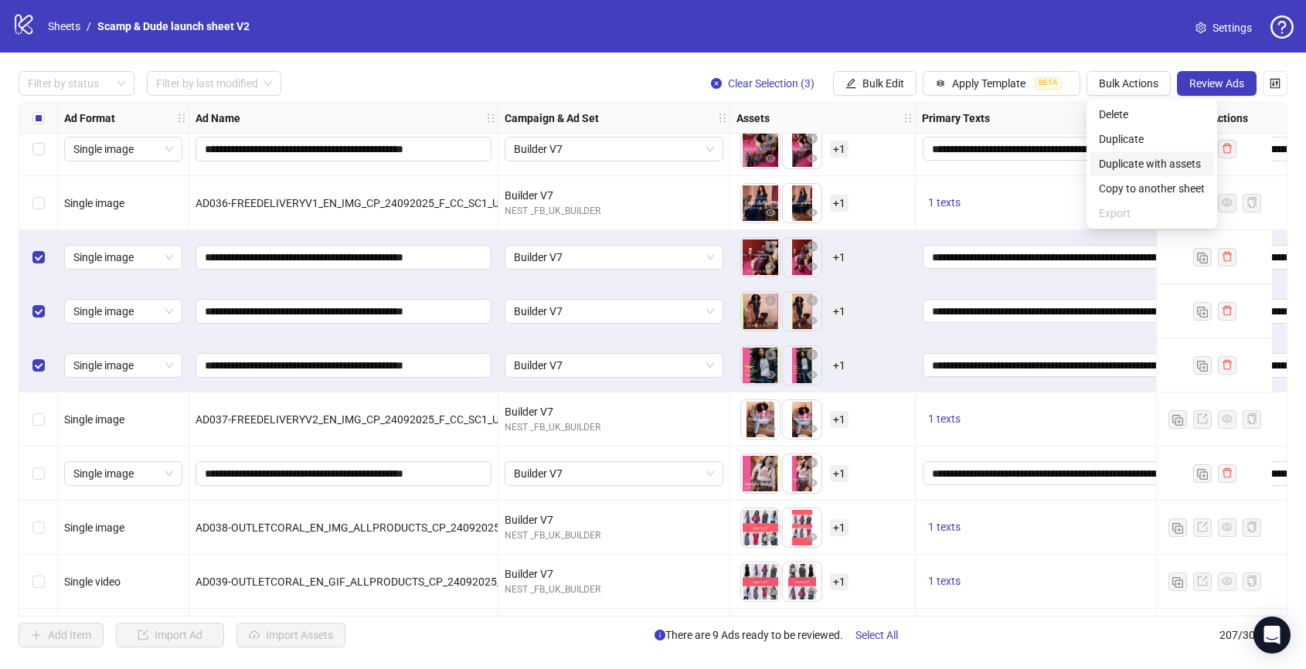
click at [1044, 162] on span "Duplicate with assets" at bounding box center [1152, 163] width 106 height 17
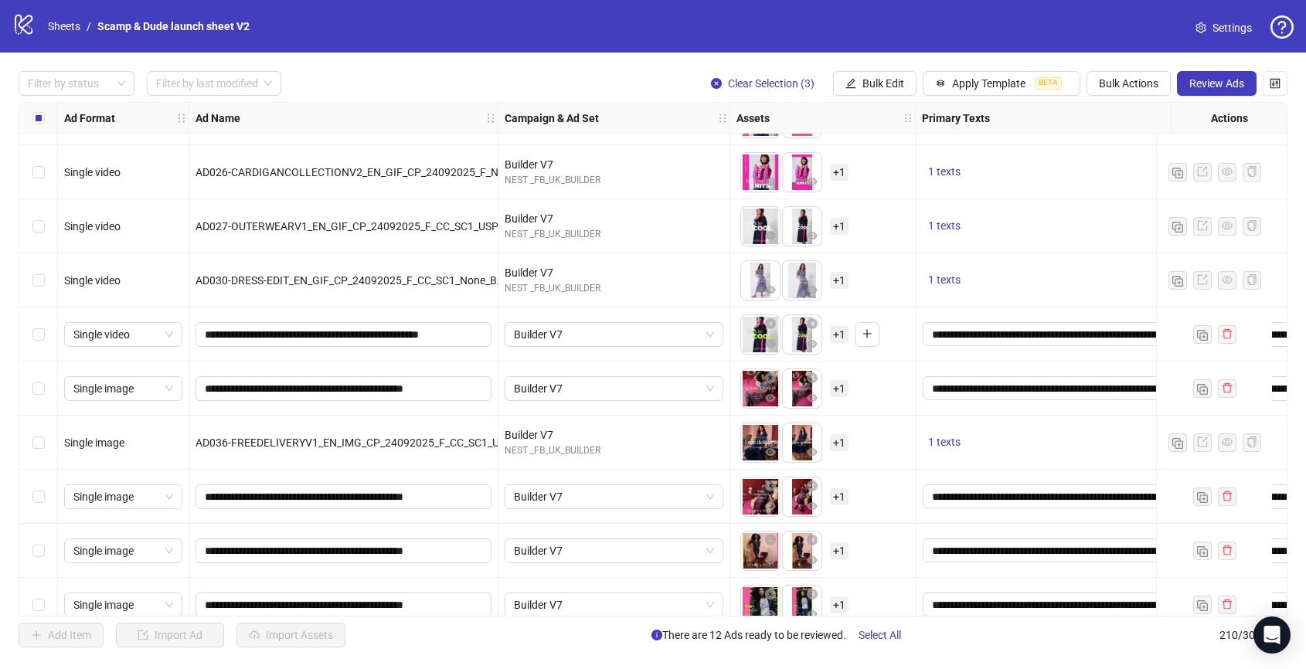
scroll to position [9043, 0]
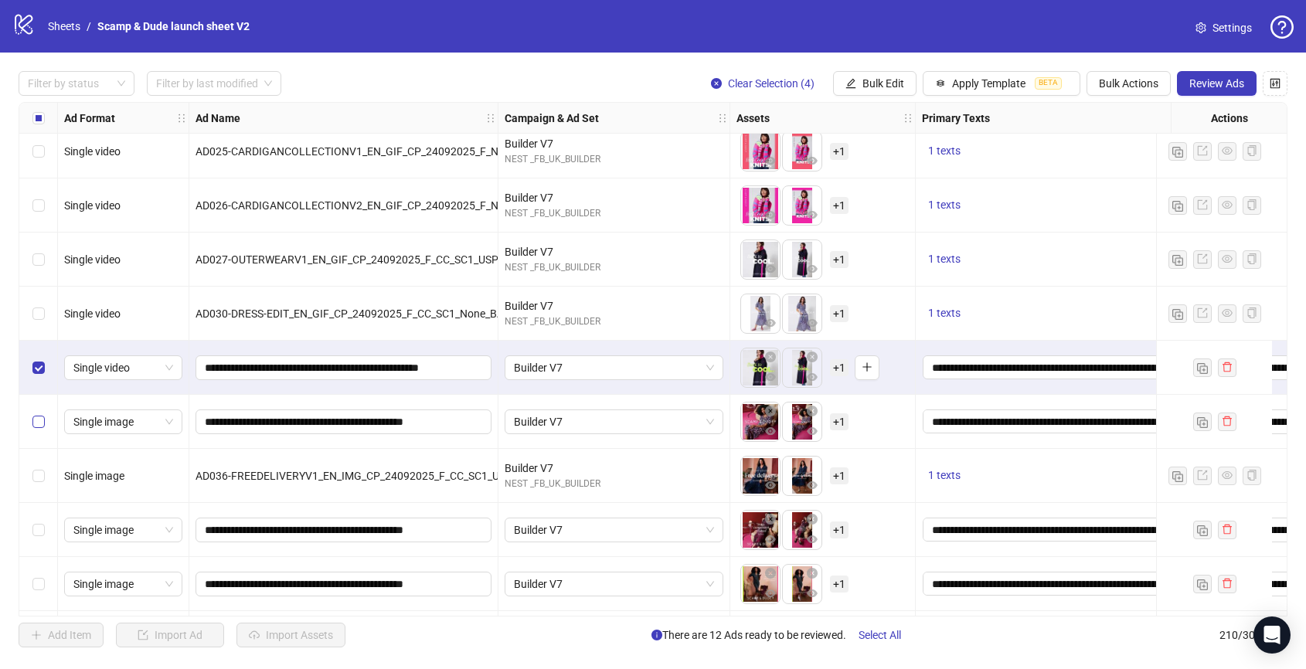
click at [39, 427] on label "Select row 173" at bounding box center [38, 421] width 12 height 17
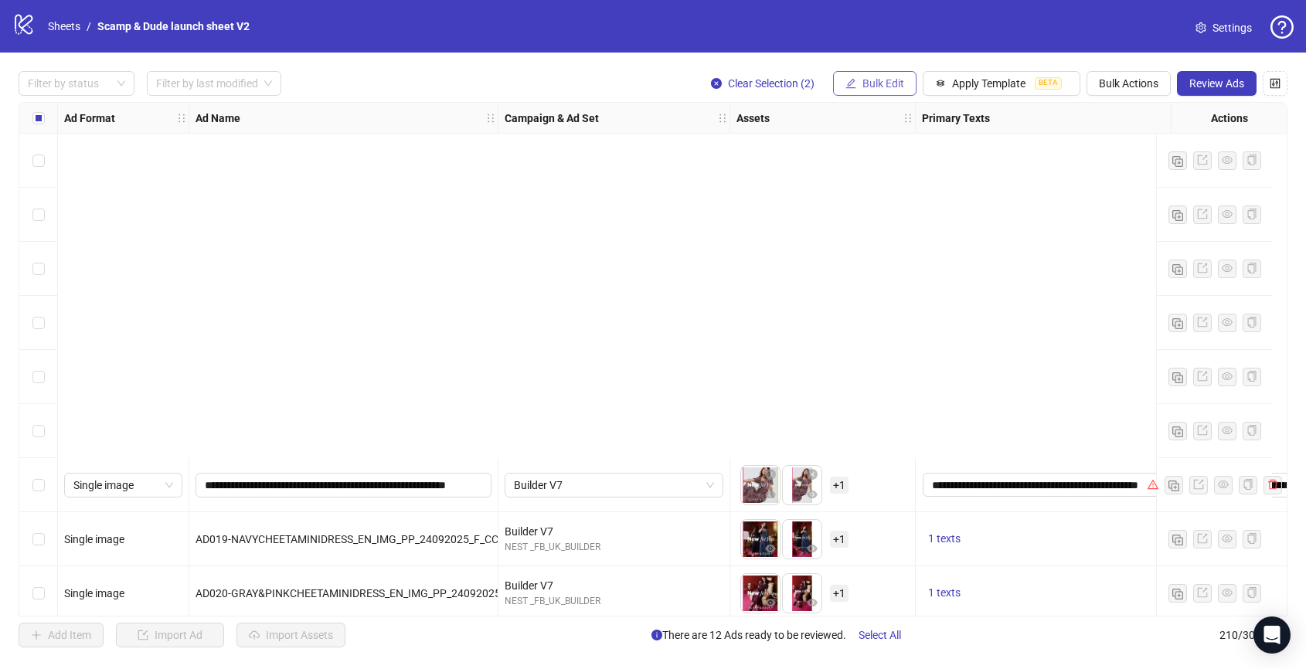
scroll to position [8818, 0]
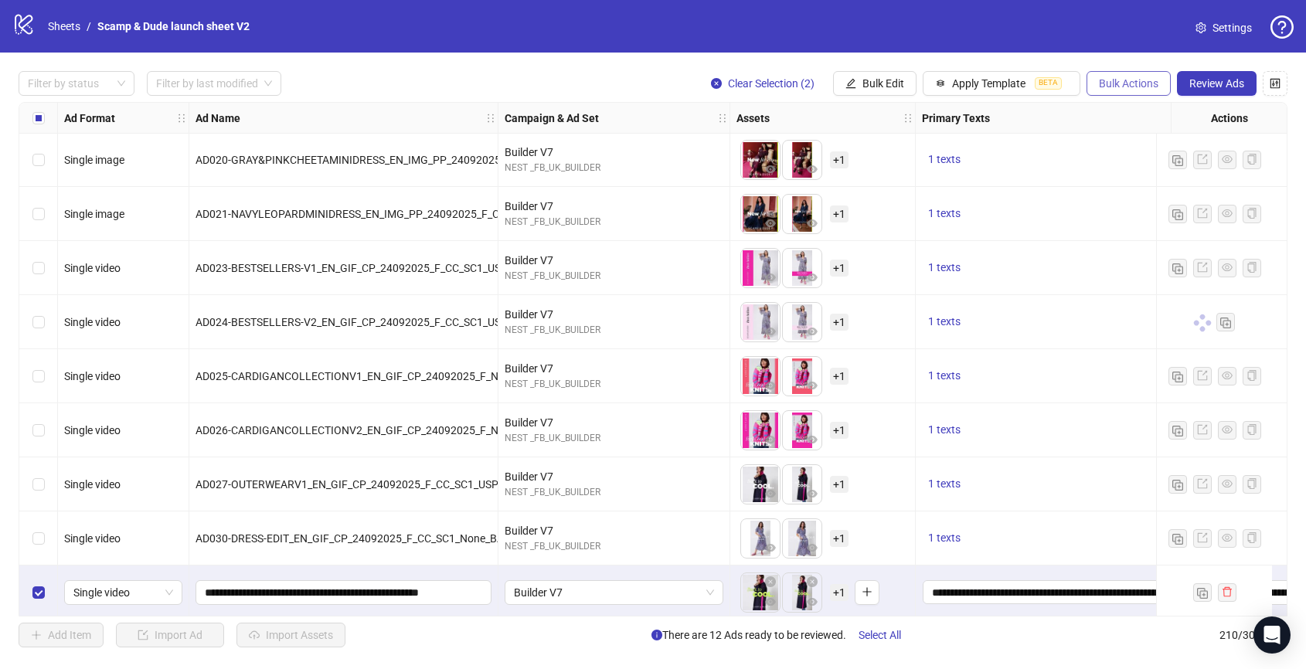
click at [1044, 87] on span "Bulk Actions" at bounding box center [1129, 83] width 60 height 12
click at [1044, 169] on span "Duplicate with assets" at bounding box center [1152, 163] width 106 height 17
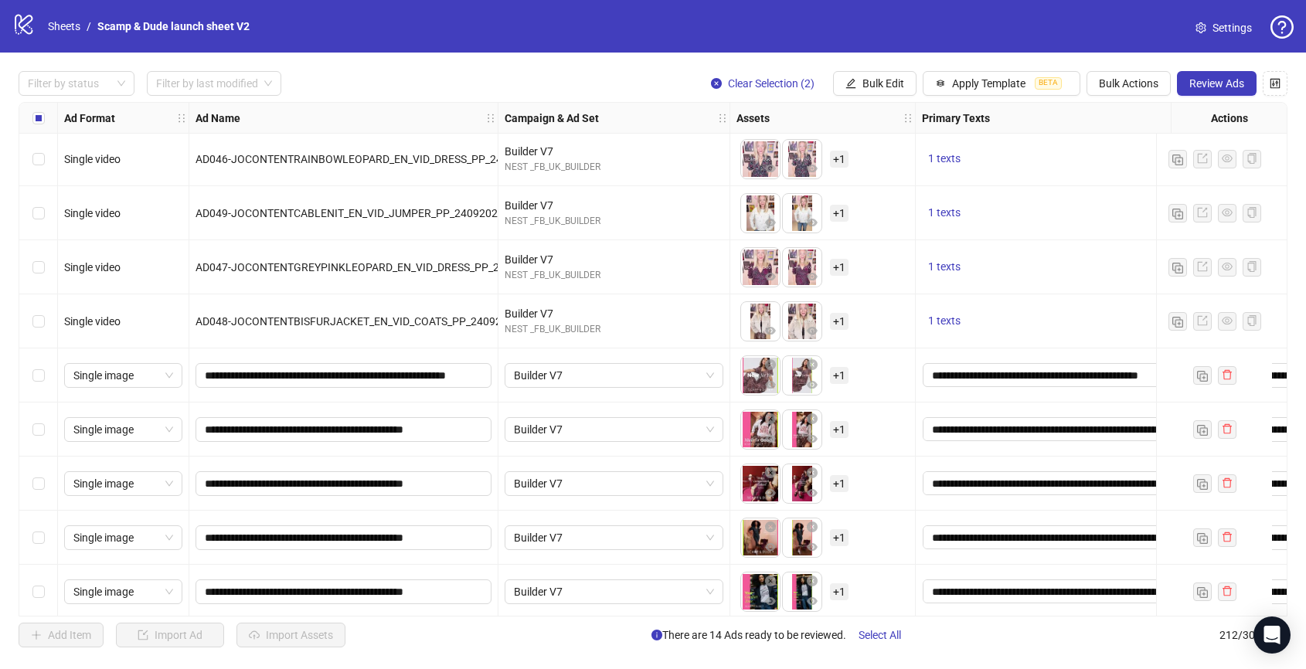
scroll to position [10990, 0]
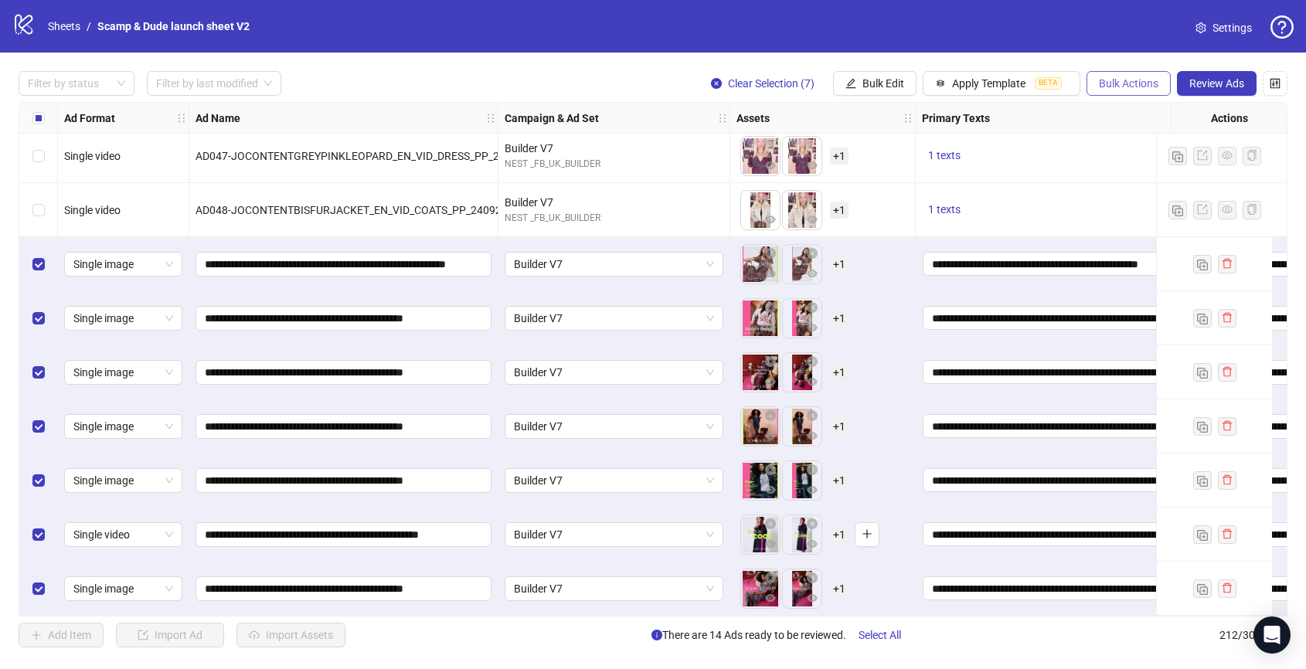
click at [1044, 84] on span "Bulk Actions" at bounding box center [1129, 83] width 60 height 12
click at [1044, 90] on button "Bulk Actions" at bounding box center [1128, 83] width 84 height 25
click at [1044, 86] on span "Review Ads" at bounding box center [1216, 83] width 55 height 12
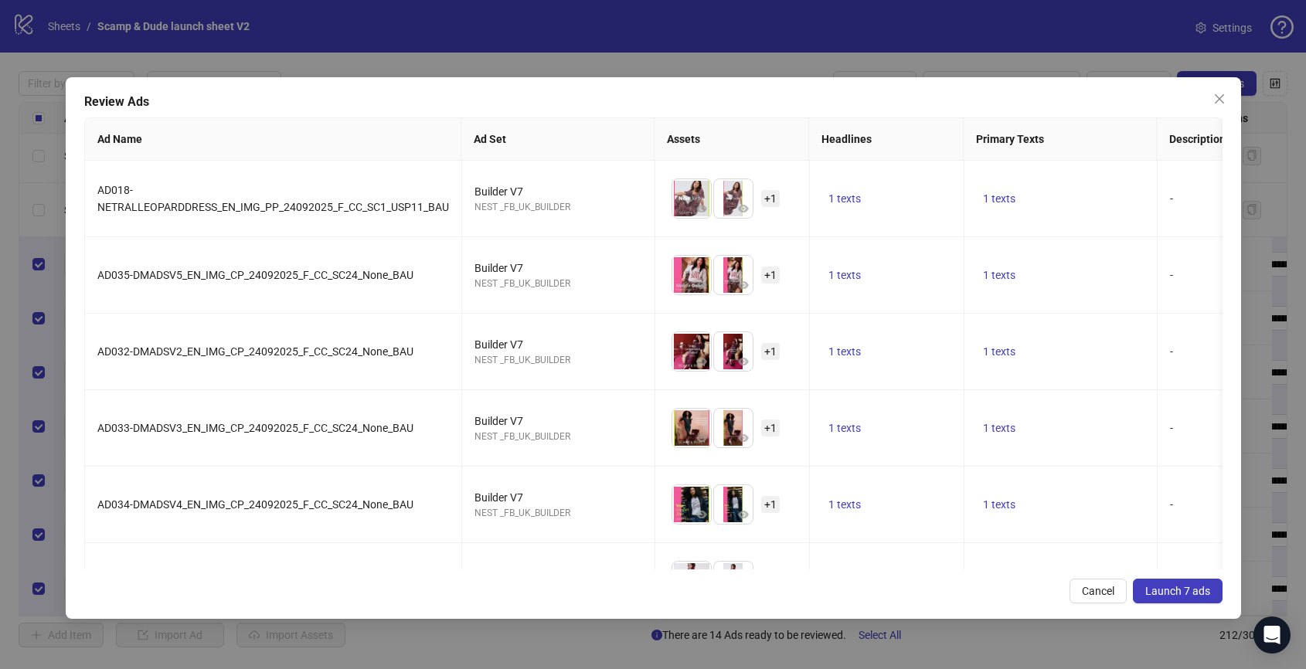
click at [1044, 535] on span "Launch 7 ads" at bounding box center [1177, 591] width 65 height 12
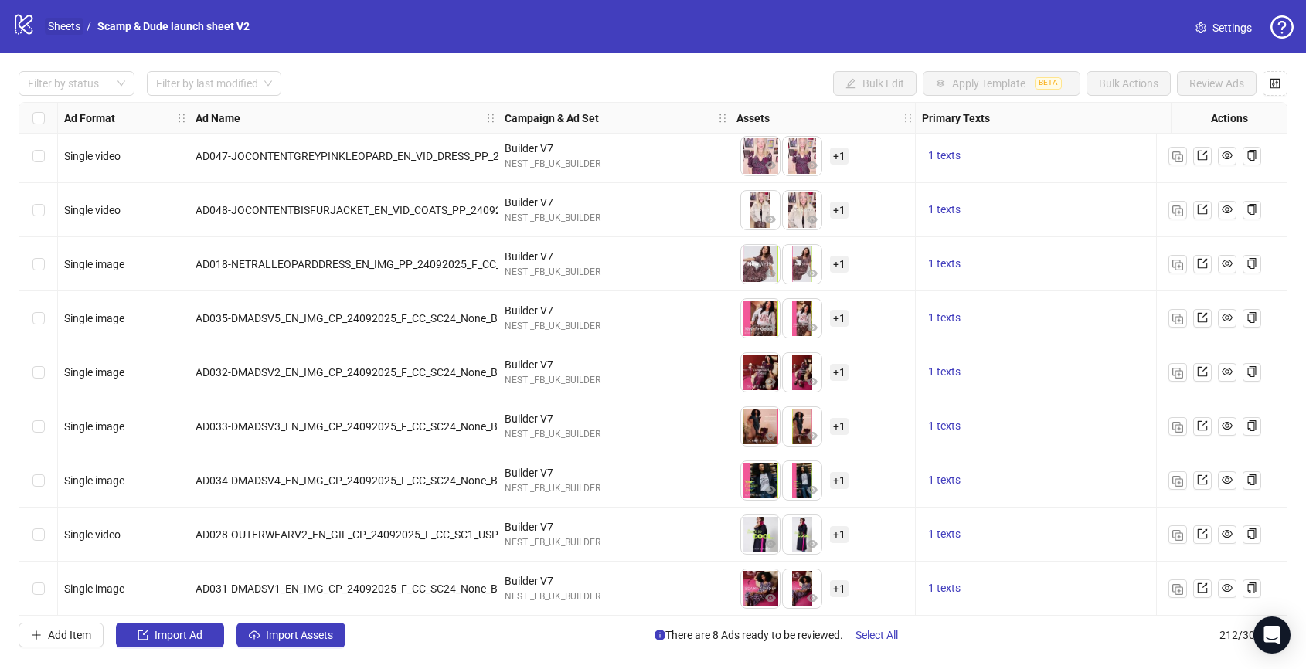
click at [56, 29] on link "Sheets" at bounding box center [64, 26] width 39 height 17
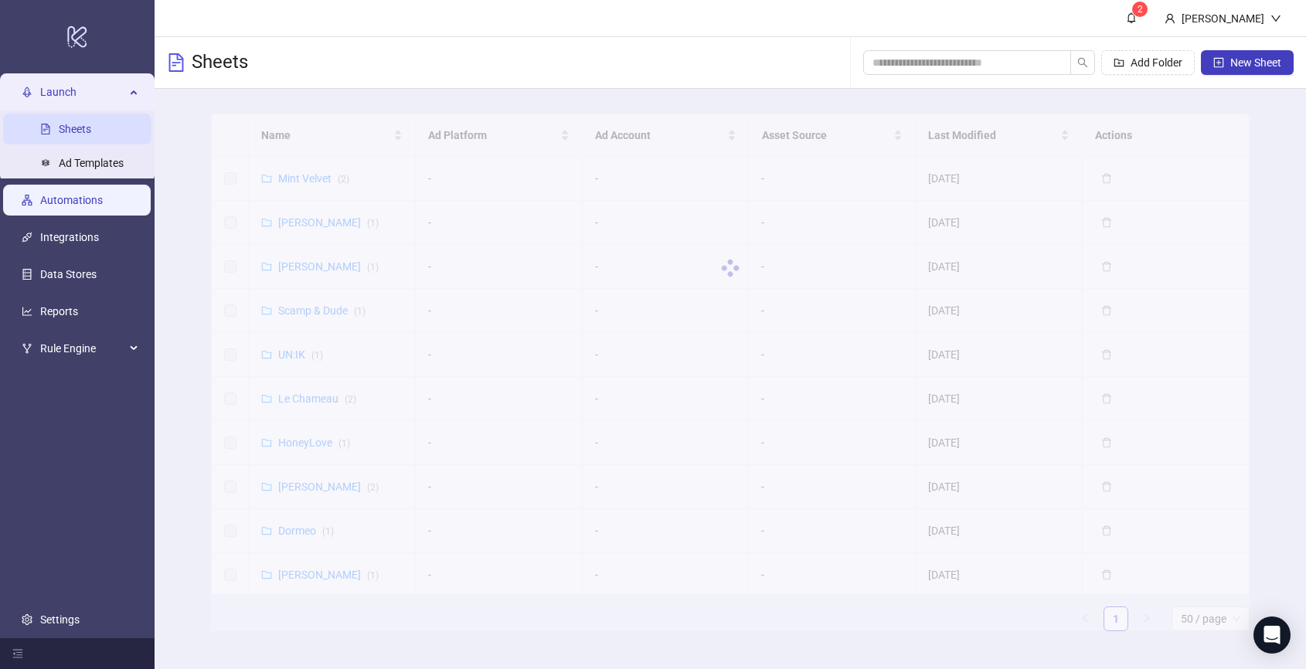
click at [53, 206] on link "Automations" at bounding box center [71, 200] width 63 height 12
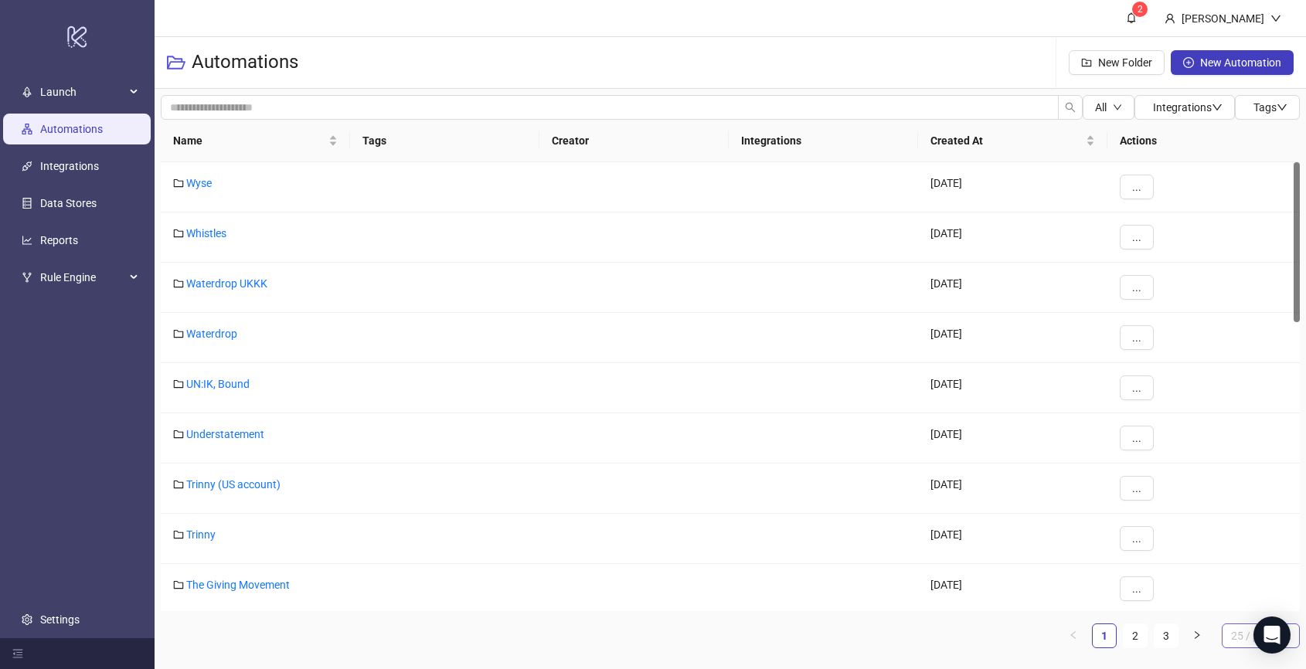
click at [1044, 535] on span "25 / page" at bounding box center [1261, 635] width 60 height 23
click at [1044, 535] on div "100 / page" at bounding box center [1260, 605] width 71 height 25
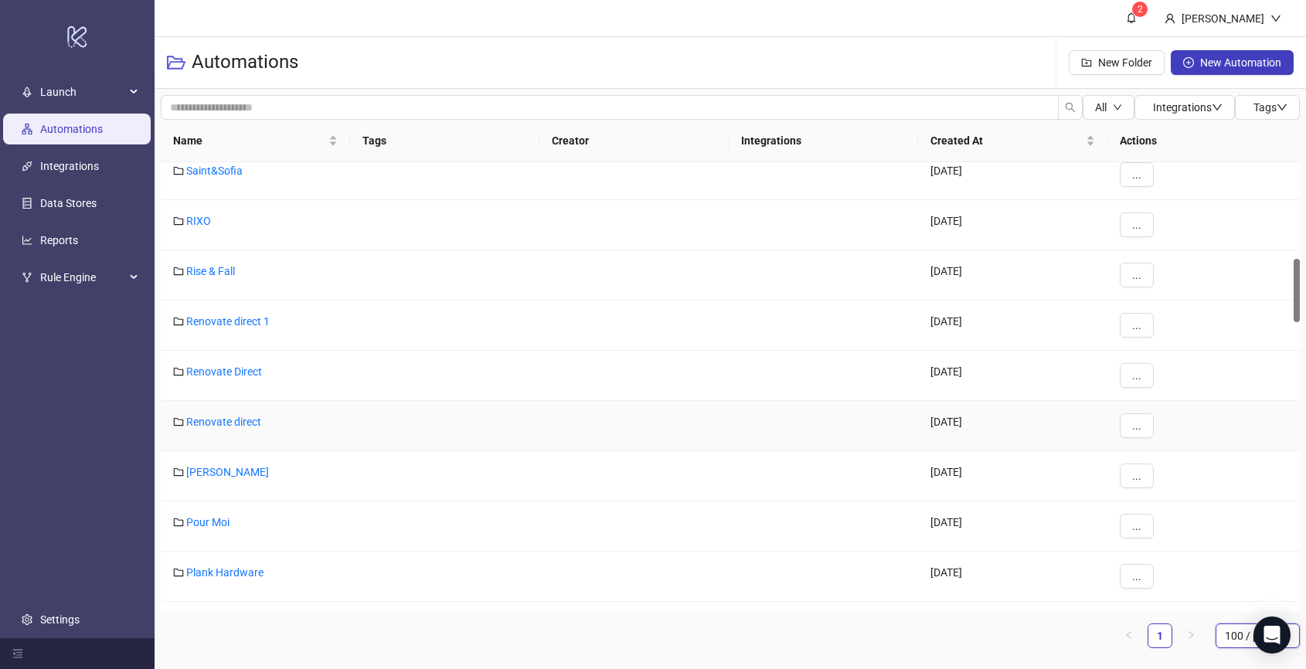
scroll to position [692, 0]
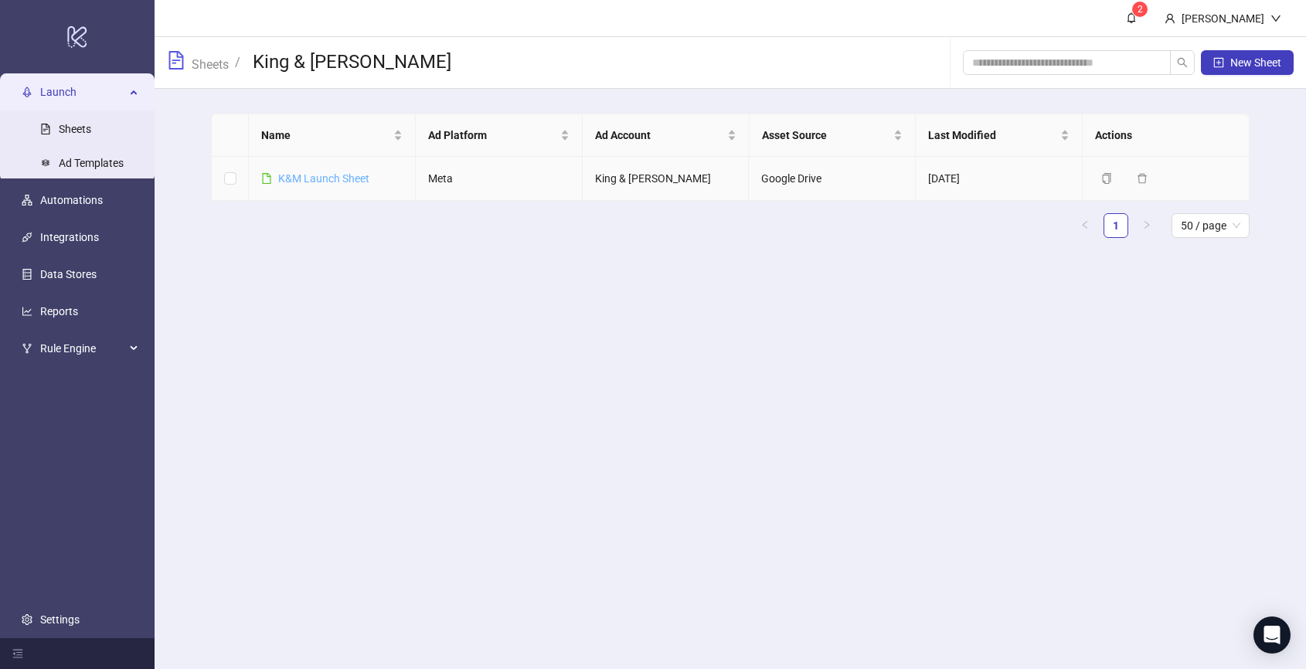
click at [318, 175] on link "K&M Launch Sheet" at bounding box center [323, 178] width 91 height 12
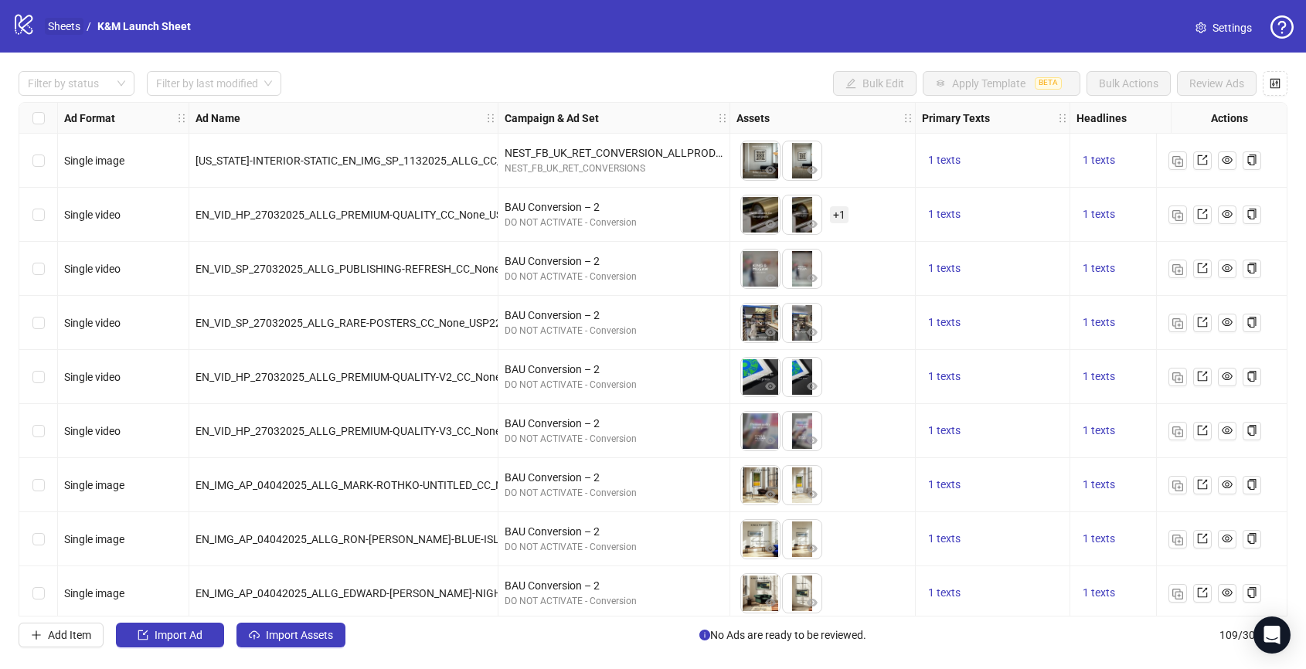
click at [64, 23] on link "Sheets" at bounding box center [64, 26] width 39 height 17
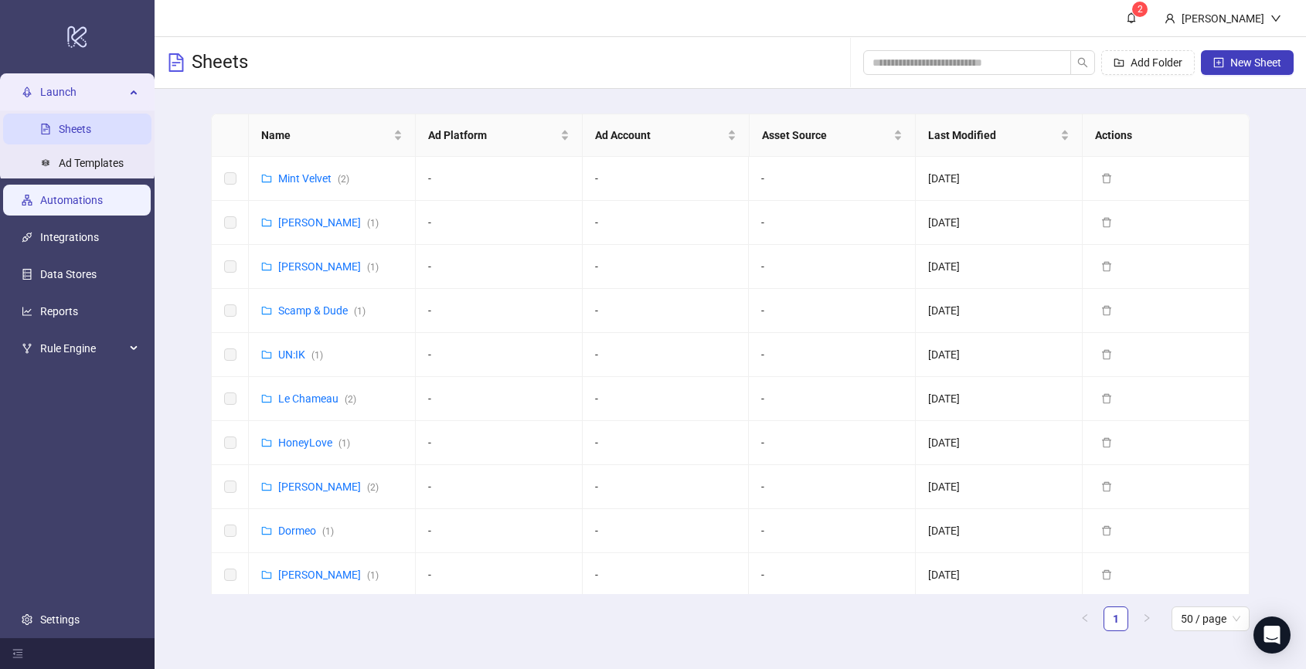
click at [69, 203] on link "Automations" at bounding box center [71, 200] width 63 height 12
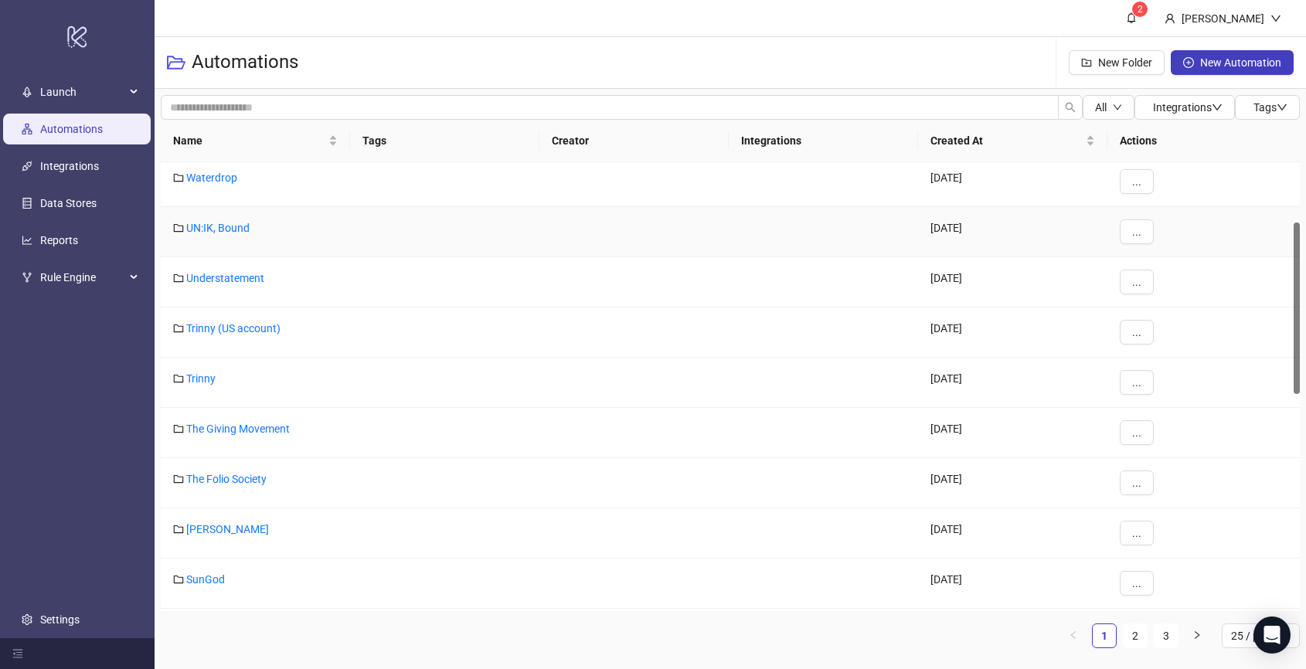
scroll to position [157, 0]
click at [1236, 630] on span "25 / page" at bounding box center [1261, 635] width 60 height 23
click at [1243, 605] on div "100 / page" at bounding box center [1260, 605] width 53 height 17
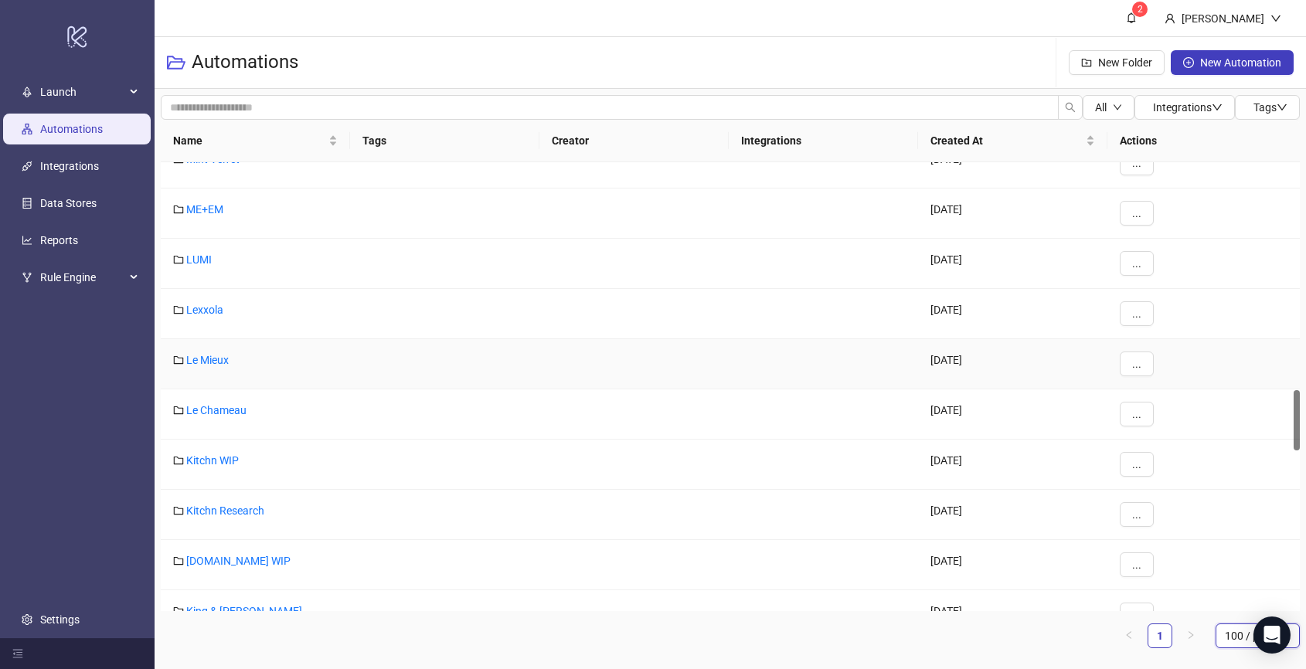
scroll to position [1685, 0]
click at [226, 601] on link "King & McGaw" at bounding box center [244, 607] width 116 height 12
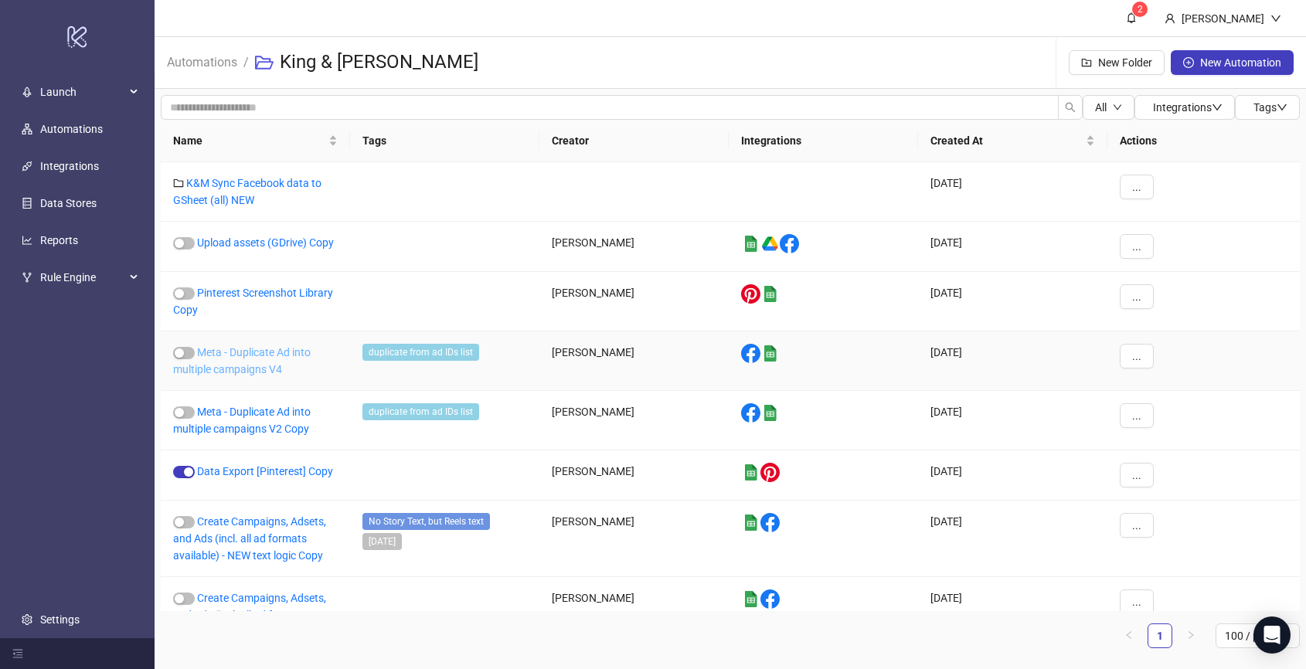
click at [236, 362] on link "Meta - Duplicate Ad into multiple campaigns V4" at bounding box center [242, 360] width 138 height 29
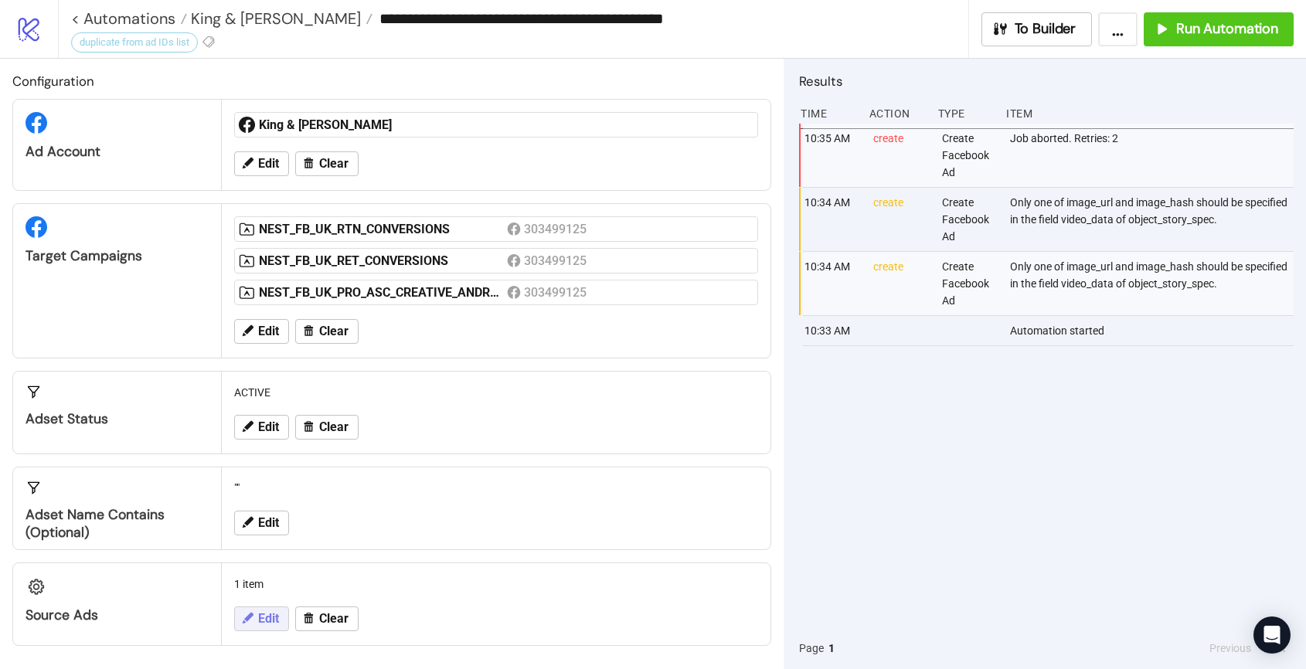
click at [266, 612] on span "Edit" at bounding box center [268, 619] width 21 height 14
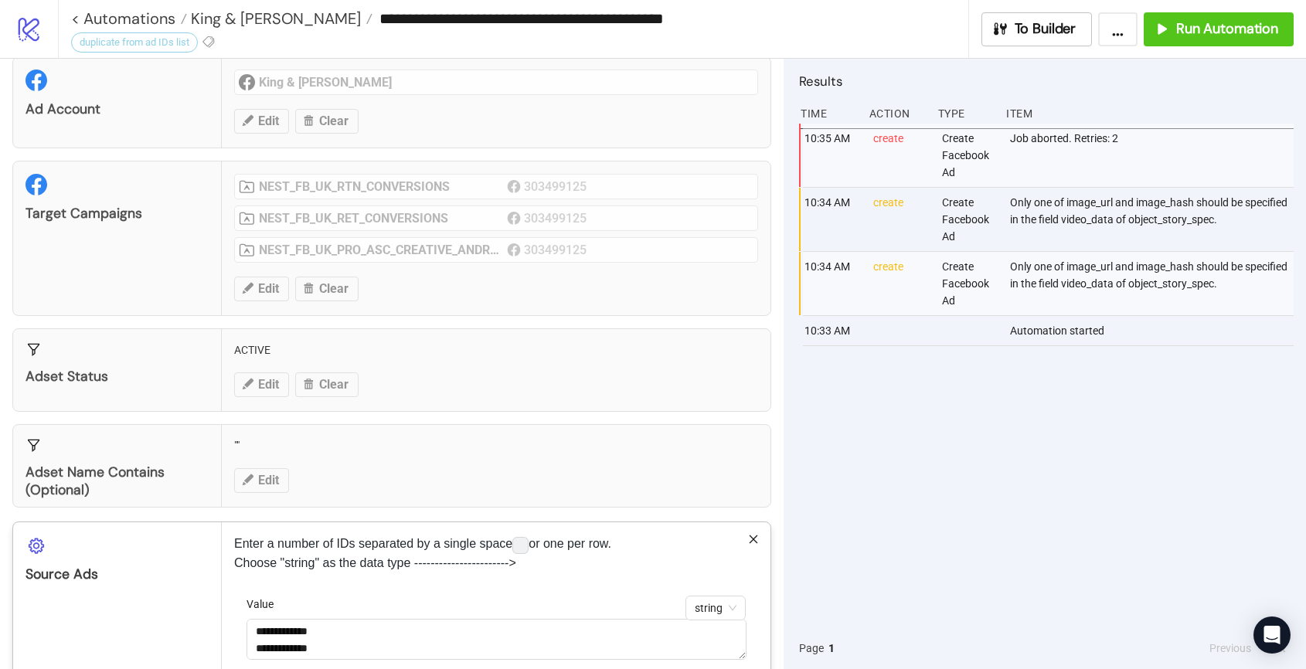
scroll to position [119, 0]
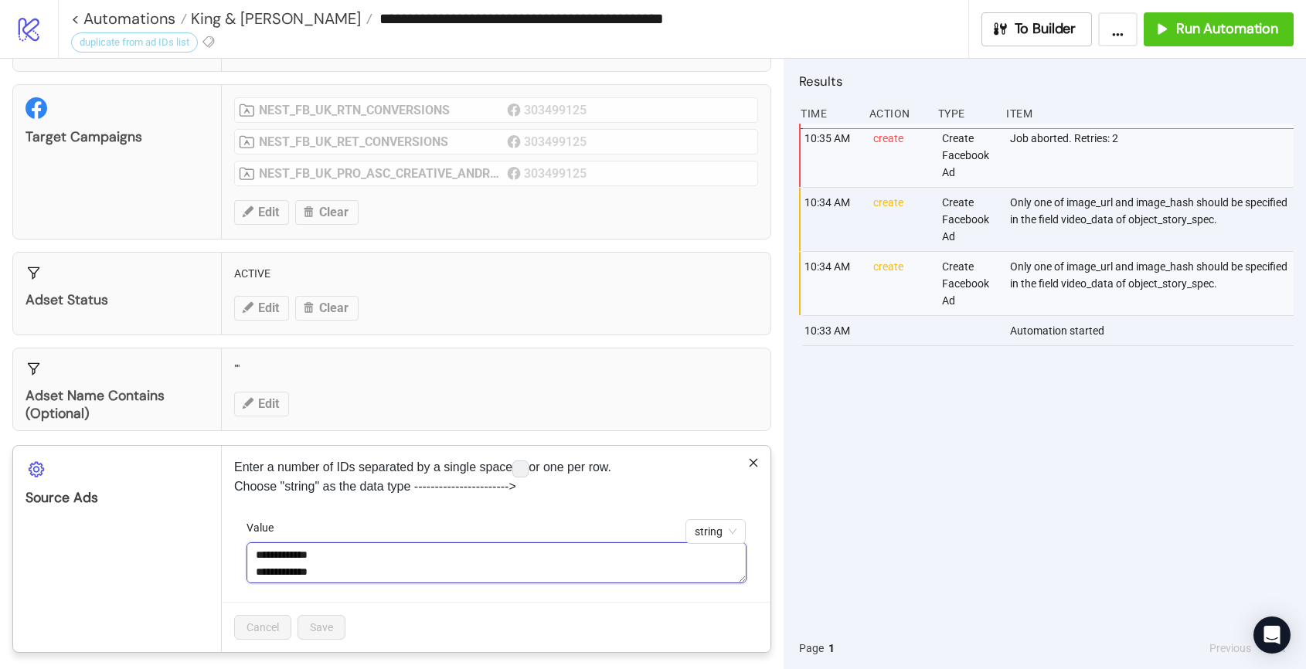
click at [333, 567] on textarea "**********" at bounding box center [497, 562] width 500 height 41
drag, startPoint x: 357, startPoint y: 569, endPoint x: 233, endPoint y: 530, distance: 130.3
click at [233, 530] on div "**********" at bounding box center [496, 549] width 549 height 206
paste textarea "**********"
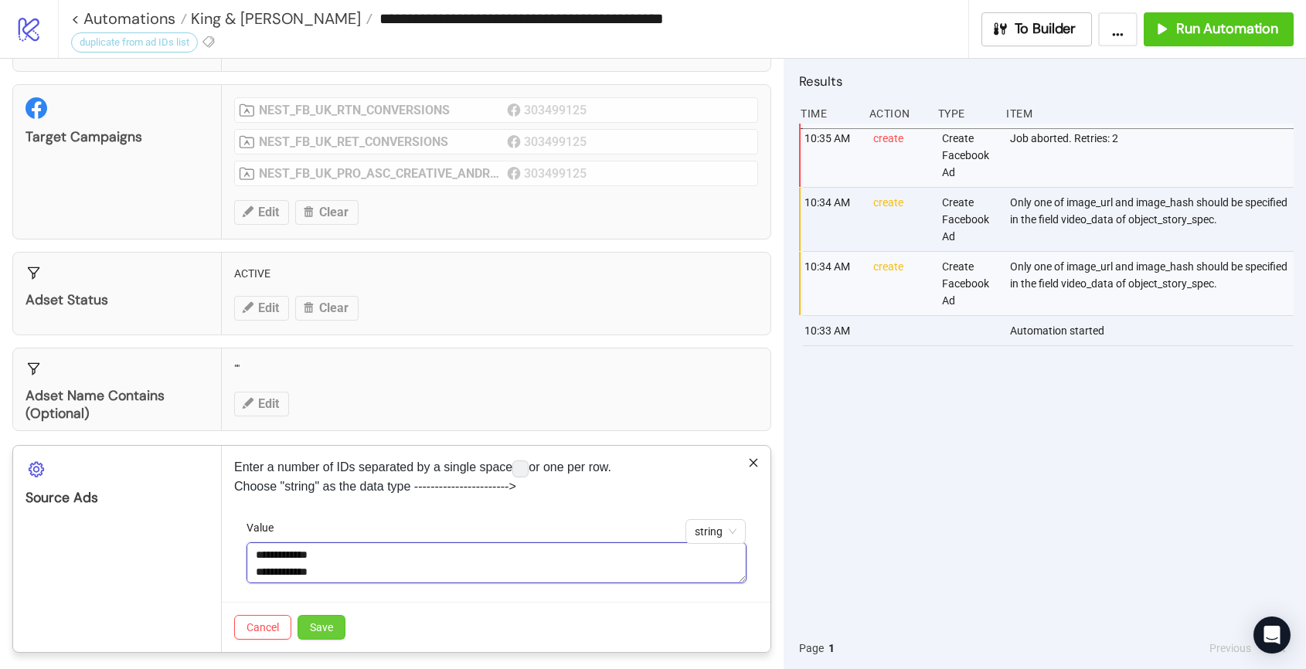
type textarea "**********"
click at [335, 619] on button "Save" at bounding box center [322, 627] width 48 height 25
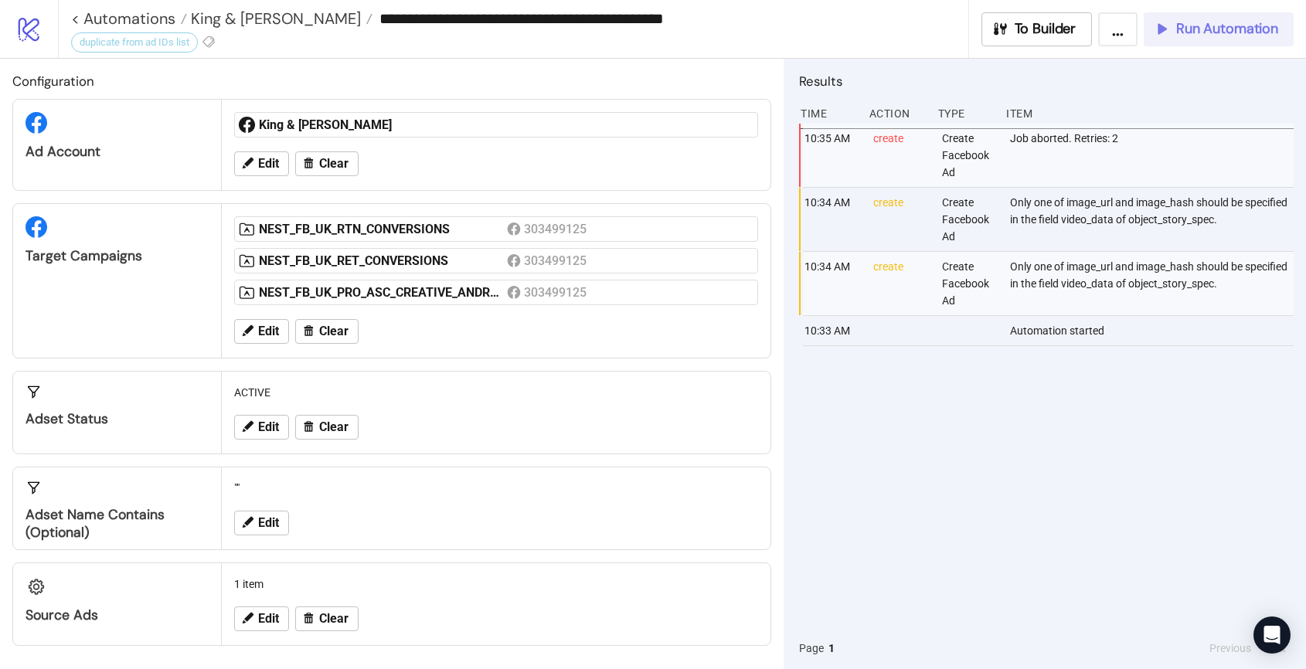
click at [1182, 35] on span "Run Automation" at bounding box center [1227, 29] width 102 height 18
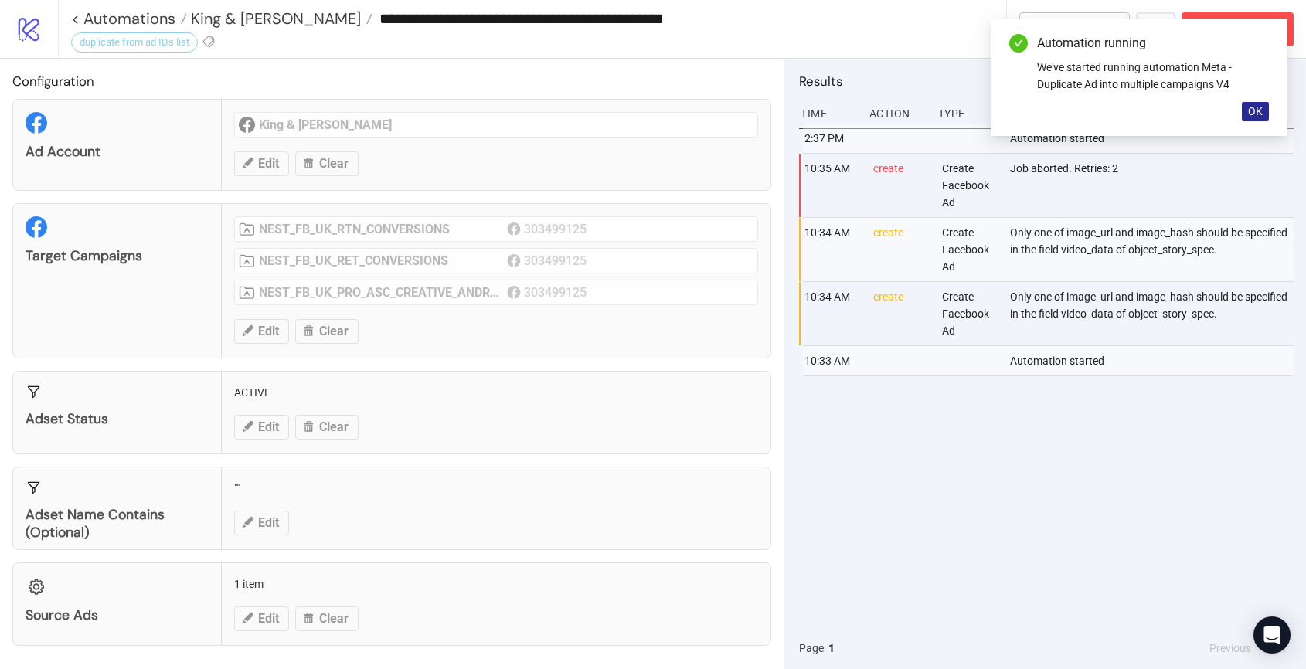
click at [1255, 119] on button "OK" at bounding box center [1255, 111] width 27 height 19
